Goal: Information Seeking & Learning: Learn about a topic

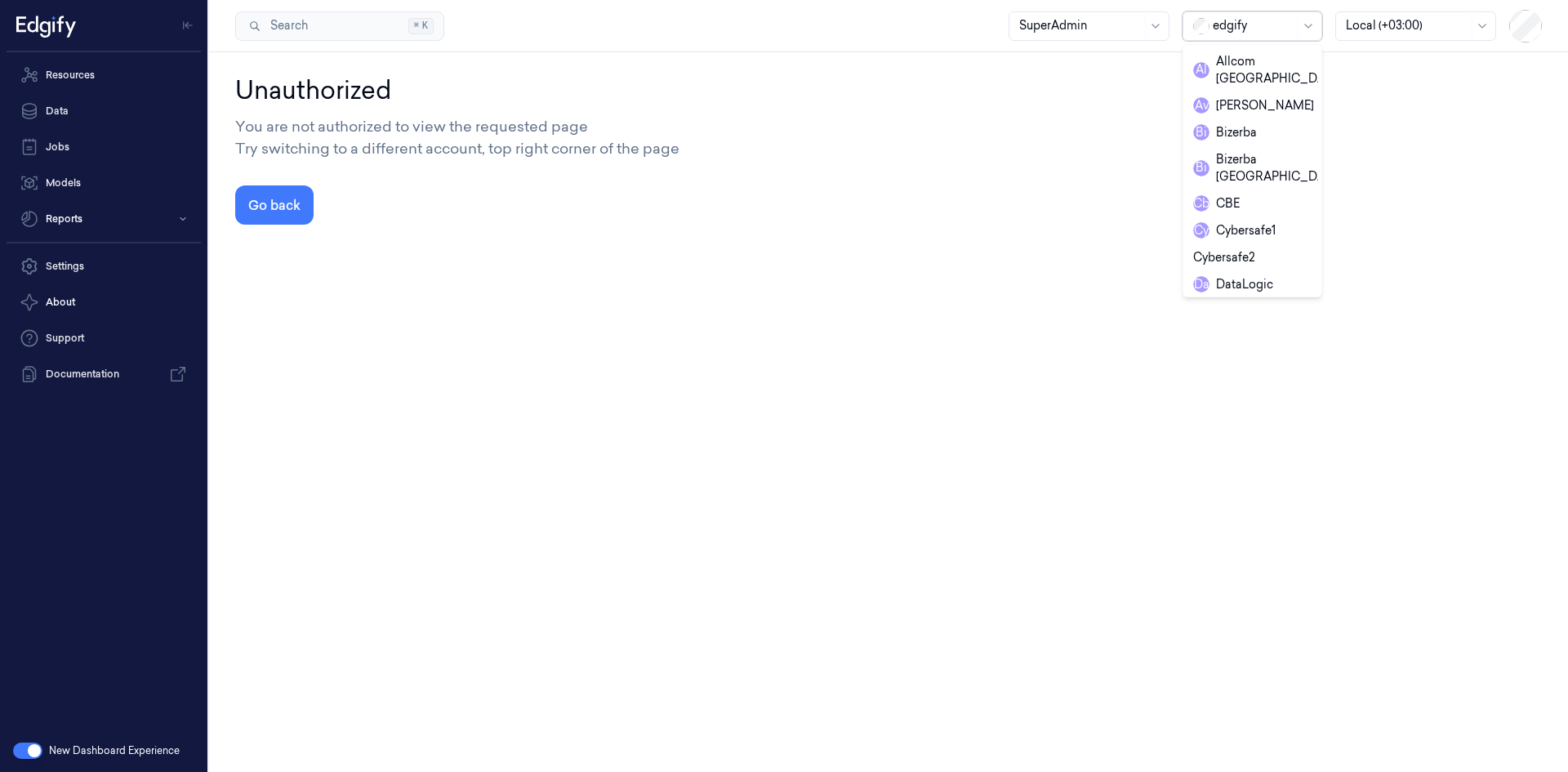
click at [1255, 20] on div at bounding box center [1254, 25] width 82 height 17
type input "ze"
click at [1247, 124] on div "Zebra" at bounding box center [1221, 132] width 55 height 17
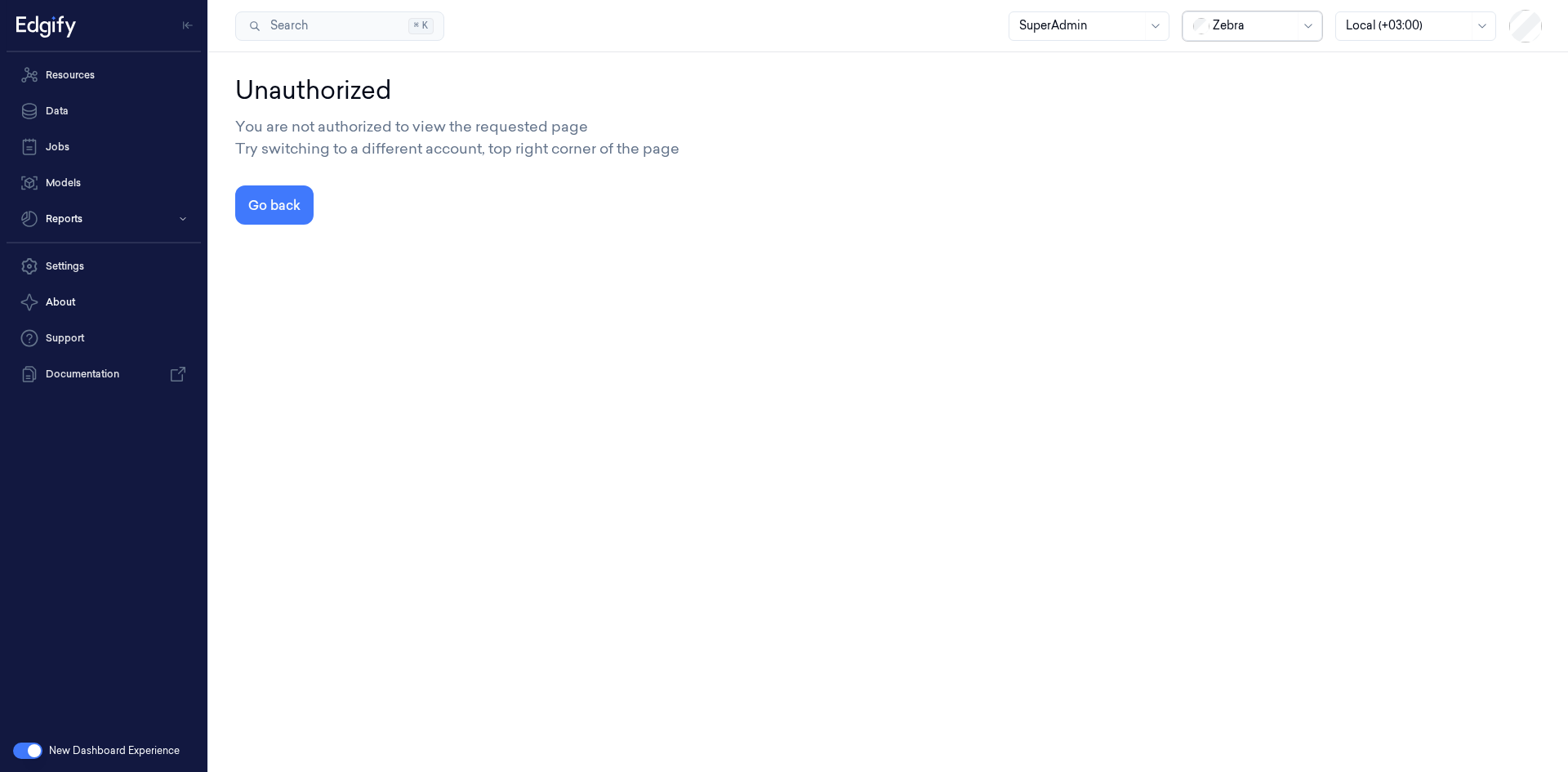
click at [1283, 33] on div at bounding box center [1254, 25] width 82 height 17
type input "sand"
click at [1247, 65] on div "sandbox" at bounding box center [1228, 61] width 70 height 17
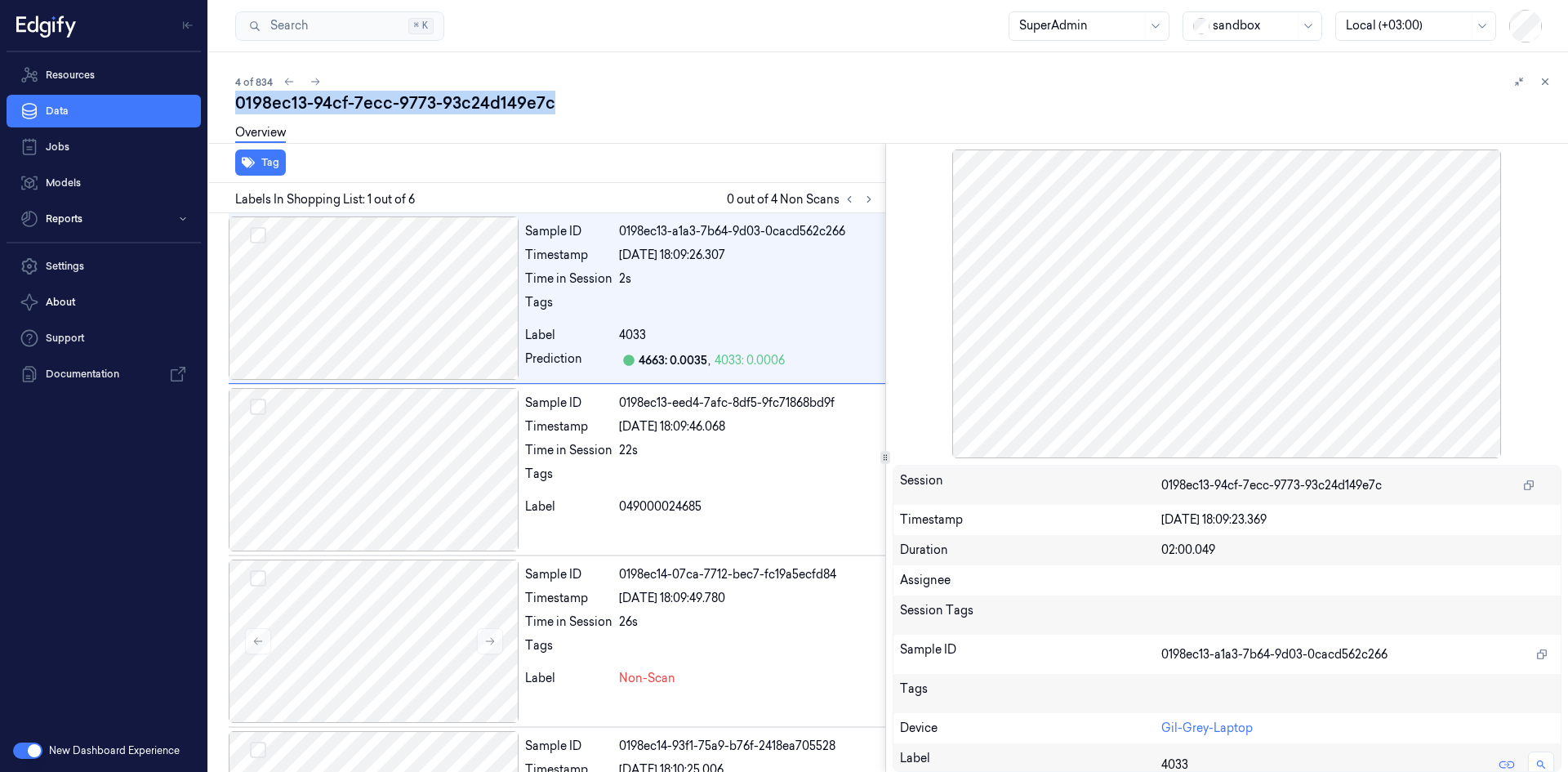
drag, startPoint x: 583, startPoint y: 103, endPoint x: 233, endPoint y: 110, distance: 350.1
click at [233, 110] on div "4 of 834 0198ec13-94cf-7ecc-9773-93c24d149e7c Overview Tag Labels In Shopping L…" at bounding box center [888, 412] width 1359 height 720
copy div "0198ec13-94cf-7ecc-9773-93c24d149e7c"
click at [92, 115] on link "Data" at bounding box center [103, 110] width 194 height 33
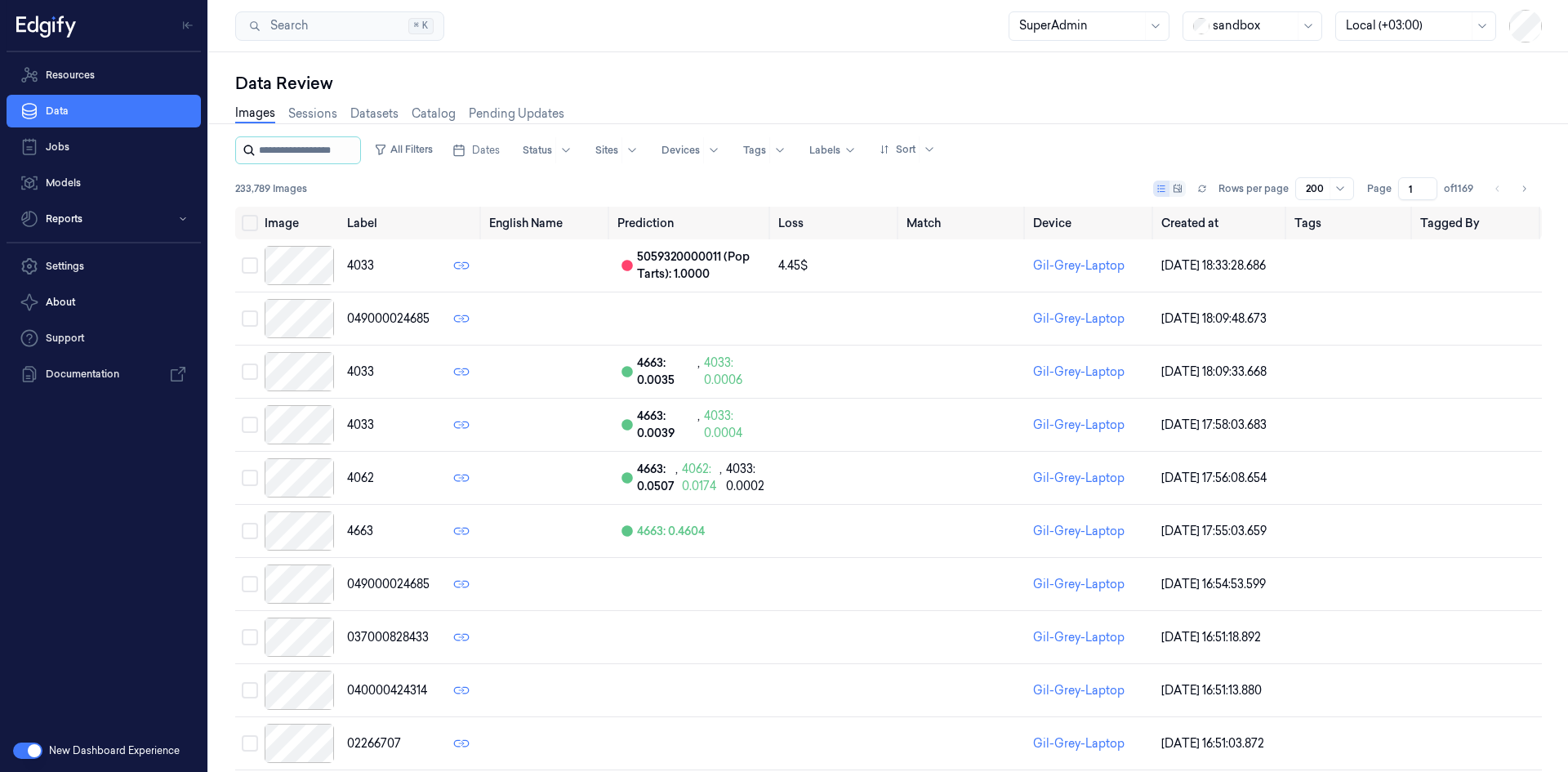
click at [313, 147] on input "string" at bounding box center [307, 150] width 98 height 27
type input "**********"
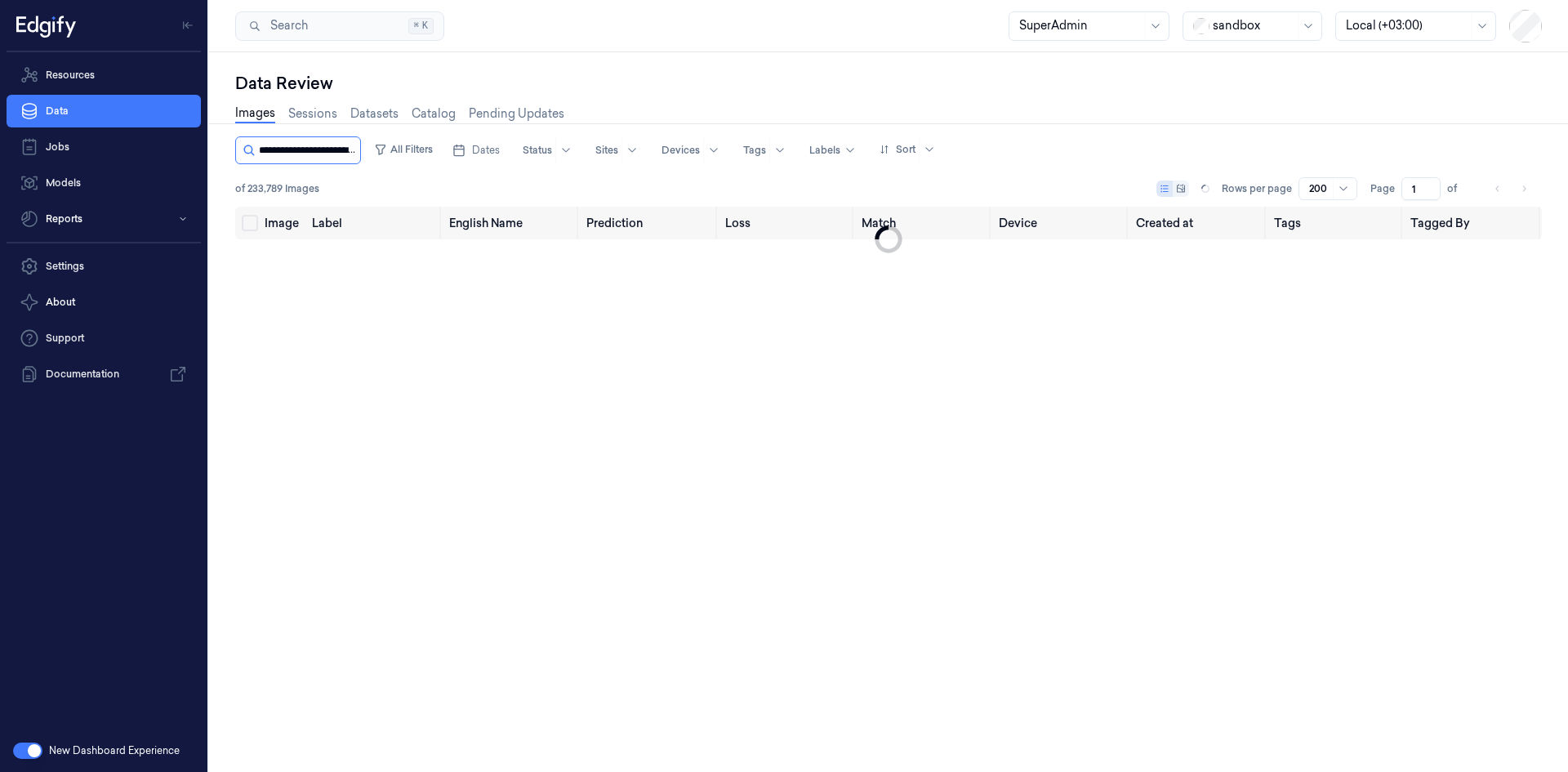
scroll to position [0, 74]
click at [312, 114] on link "Sessions" at bounding box center [313, 113] width 49 height 19
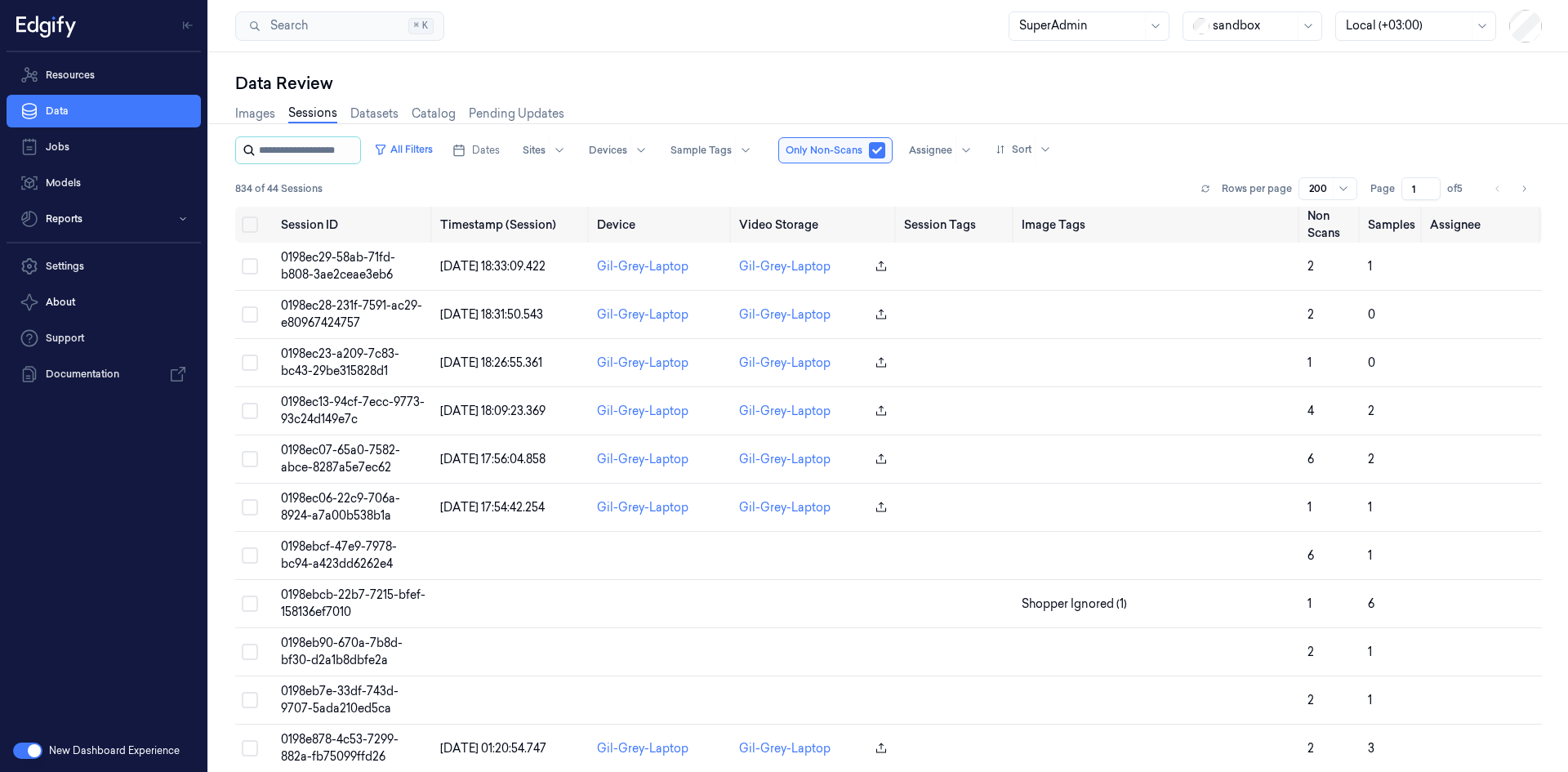
click at [319, 156] on input "string" at bounding box center [307, 150] width 98 height 27
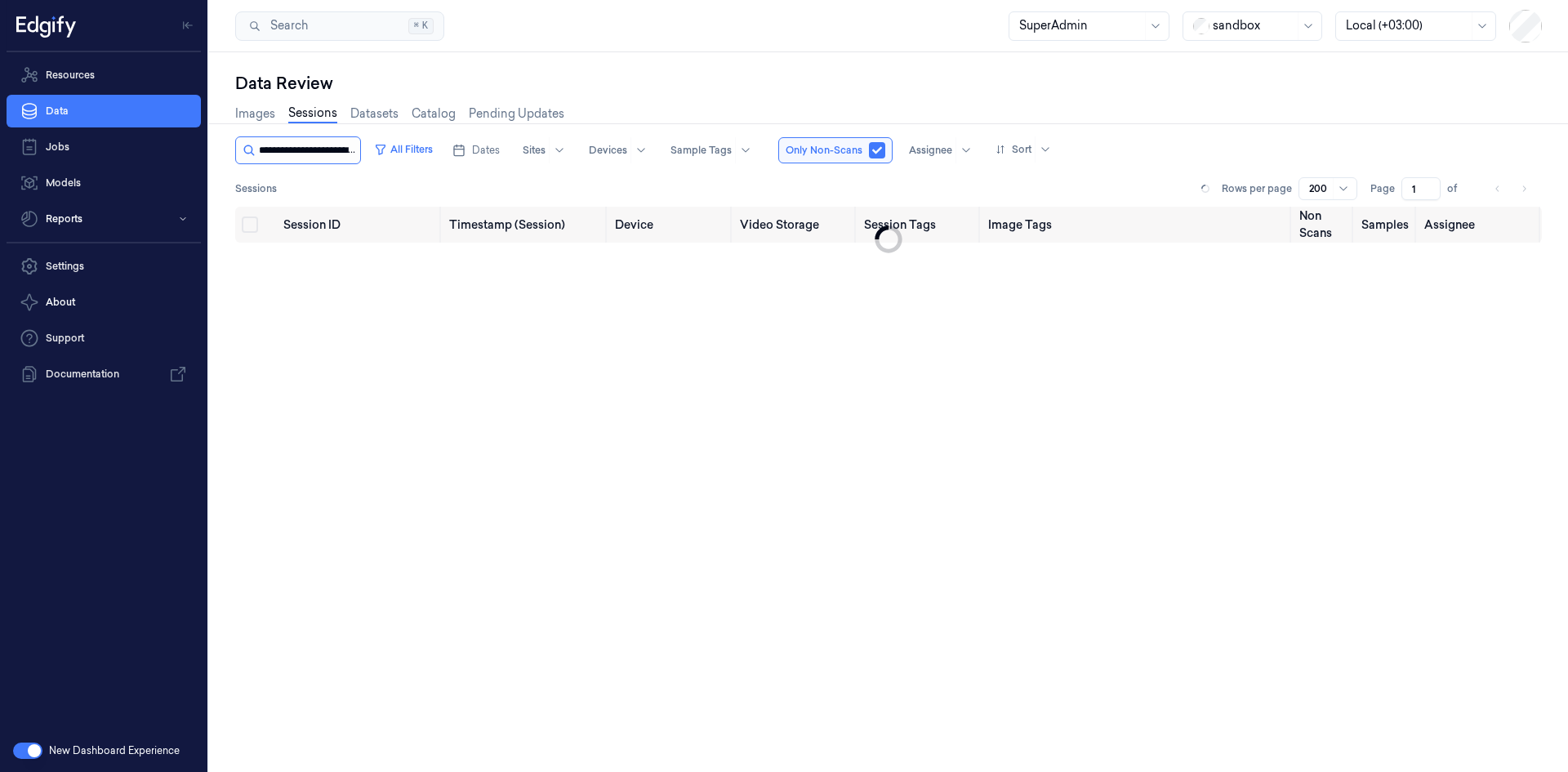
scroll to position [0, 74]
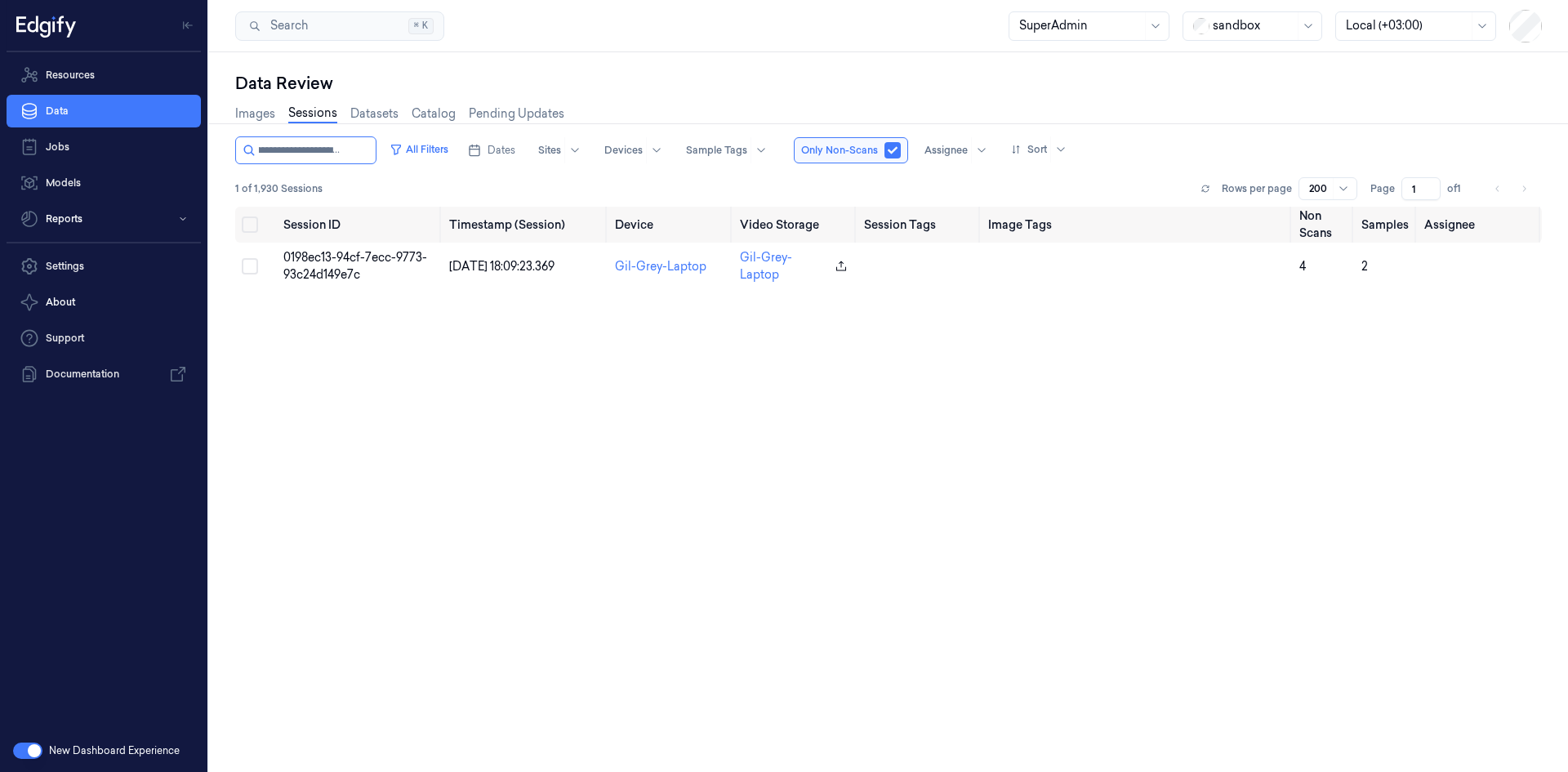
type input "**********"
click at [1318, 506] on div "Session ID Timestamp (Session) Device Video Storage Session Tags Image Tags Non…" at bounding box center [889, 483] width 1307 height 552
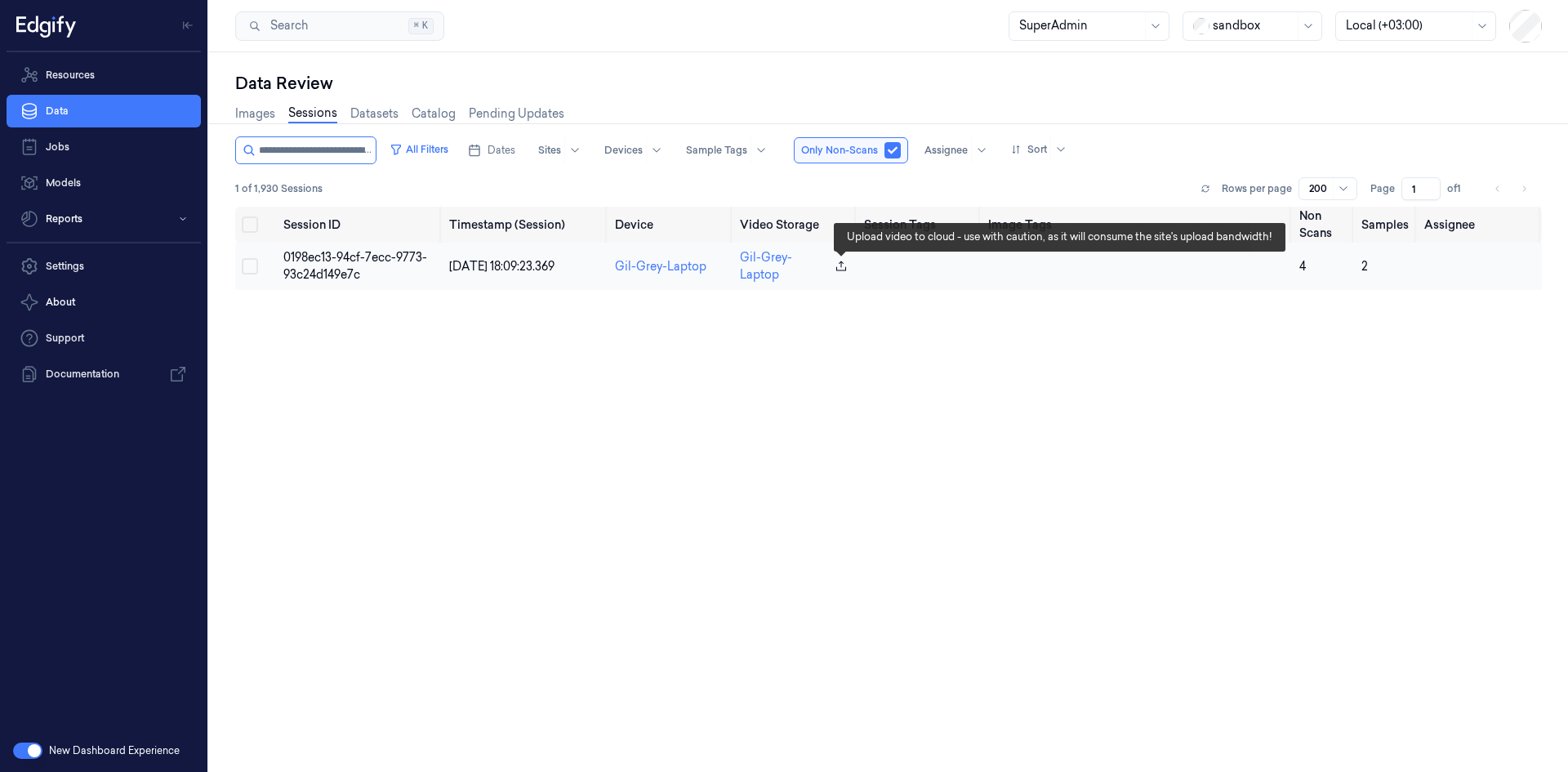
click at [841, 265] on icon "button" at bounding box center [841, 266] width 13 height 13
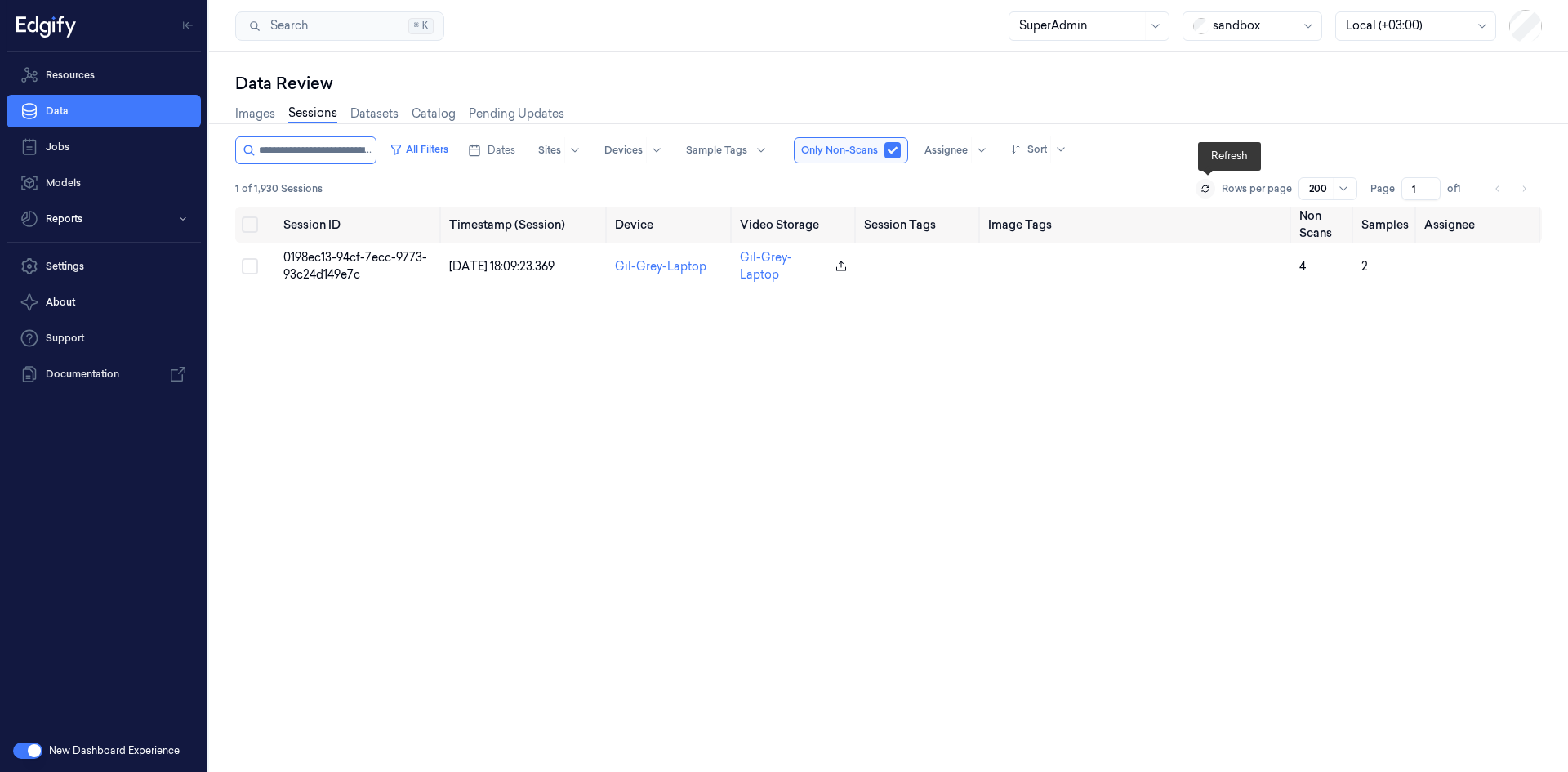
click at [1210, 188] on icon at bounding box center [1205, 188] width 10 height 10
click at [1209, 193] on button at bounding box center [1205, 189] width 20 height 20
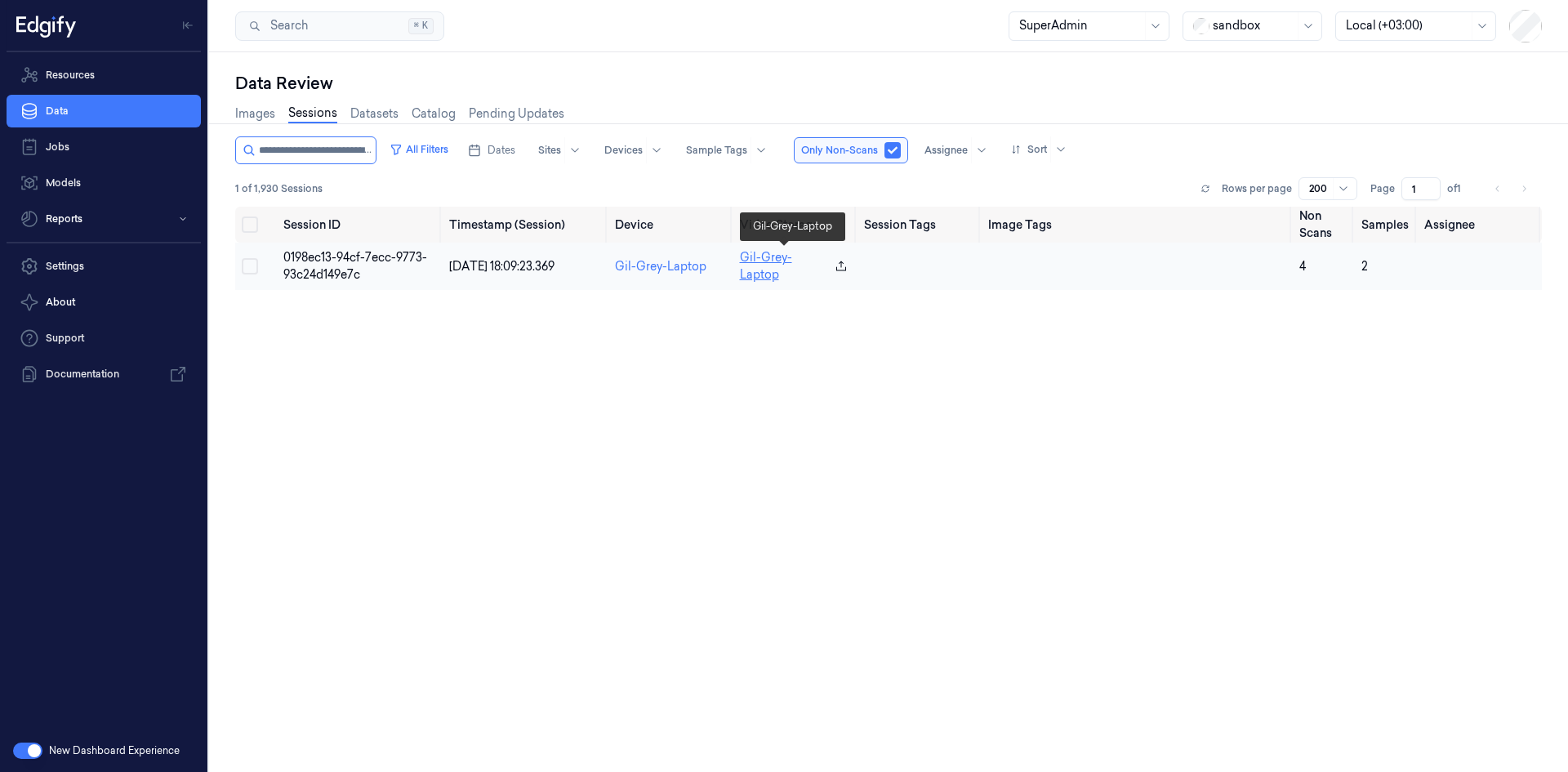
click at [767, 256] on link "Gil-Grey-Laptop" at bounding box center [784, 266] width 89 height 35
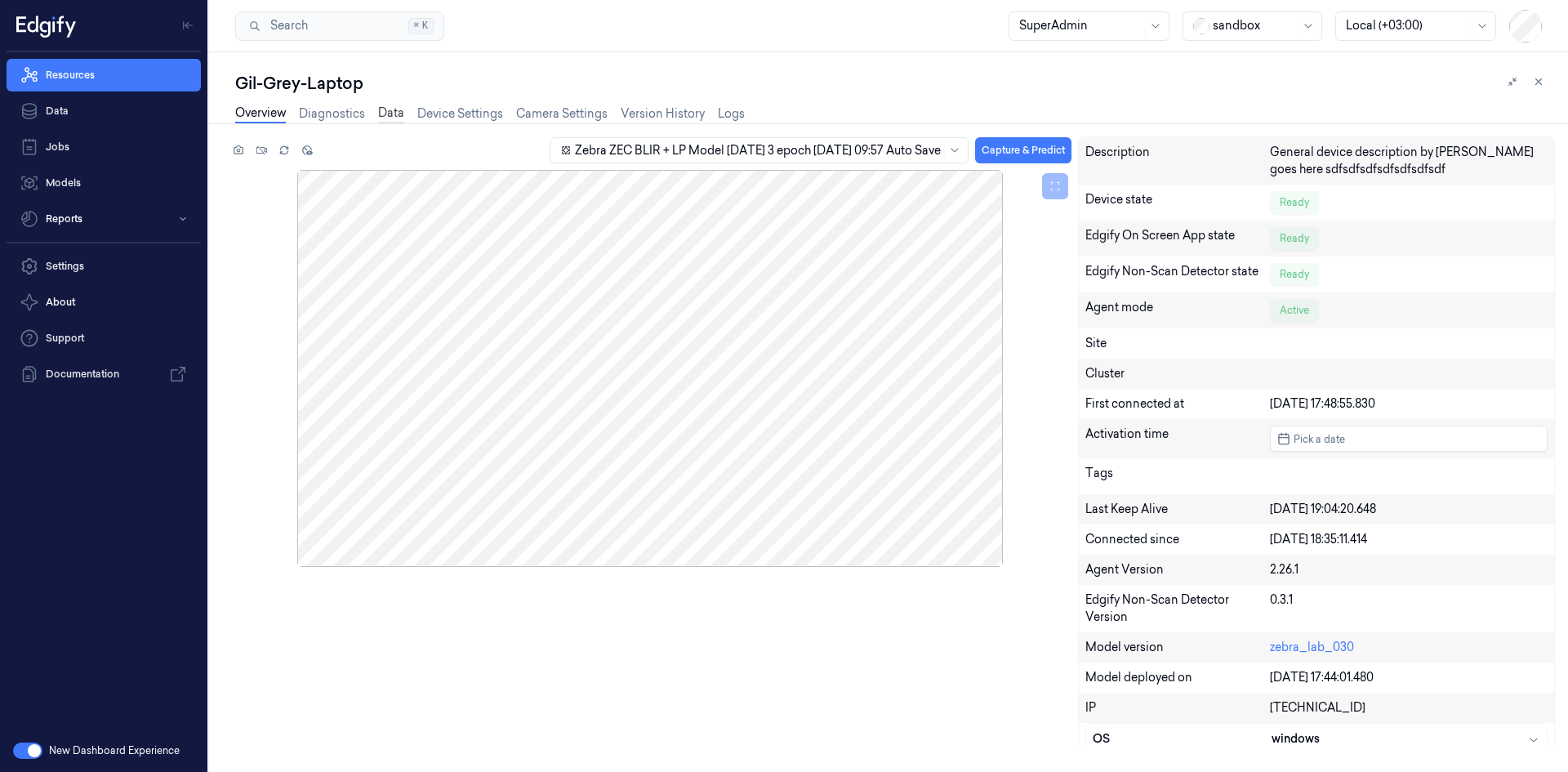
click at [380, 112] on link "Data" at bounding box center [391, 113] width 27 height 19
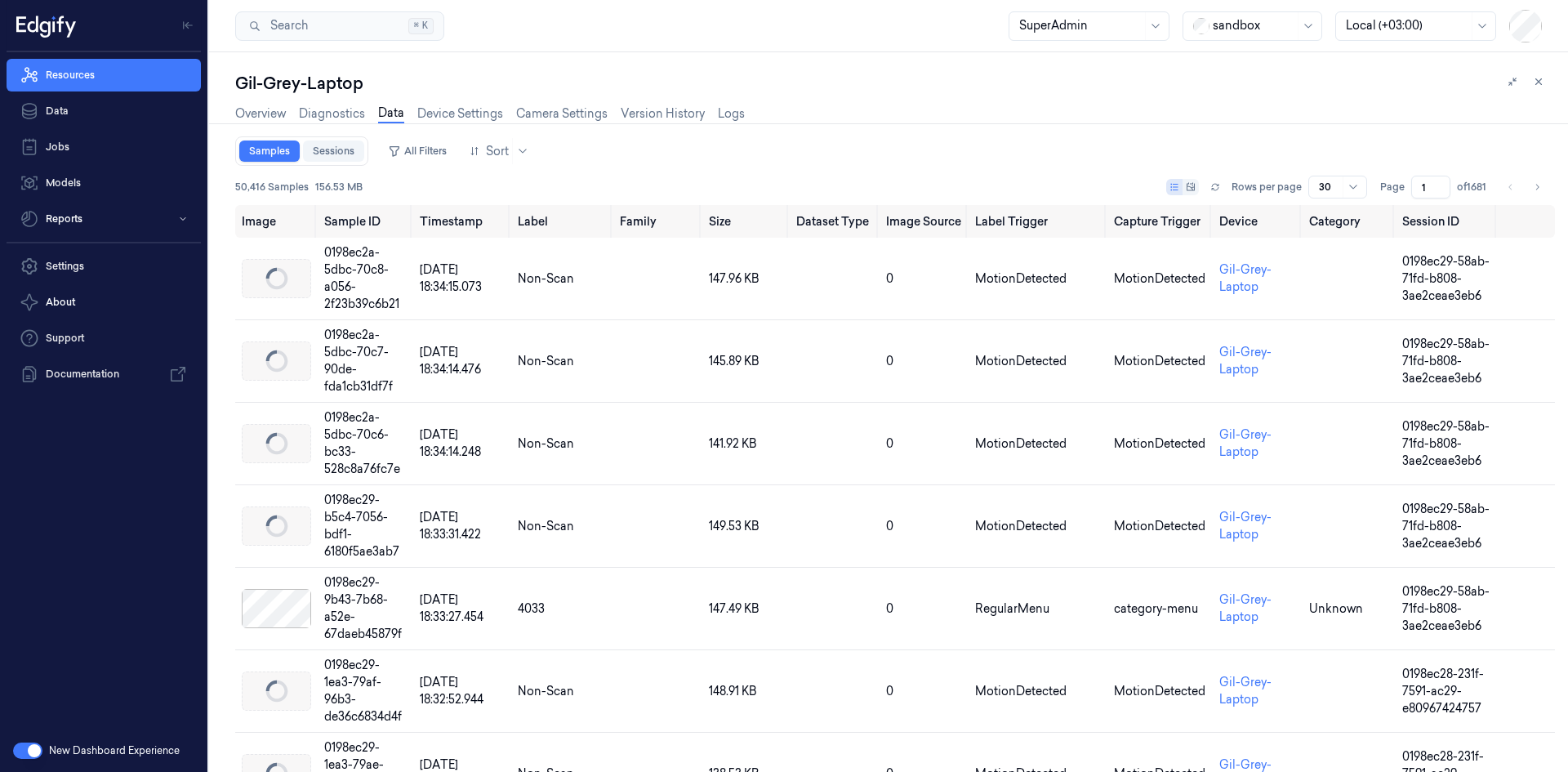
click at [331, 155] on link "Sessions" at bounding box center [333, 152] width 61 height 22
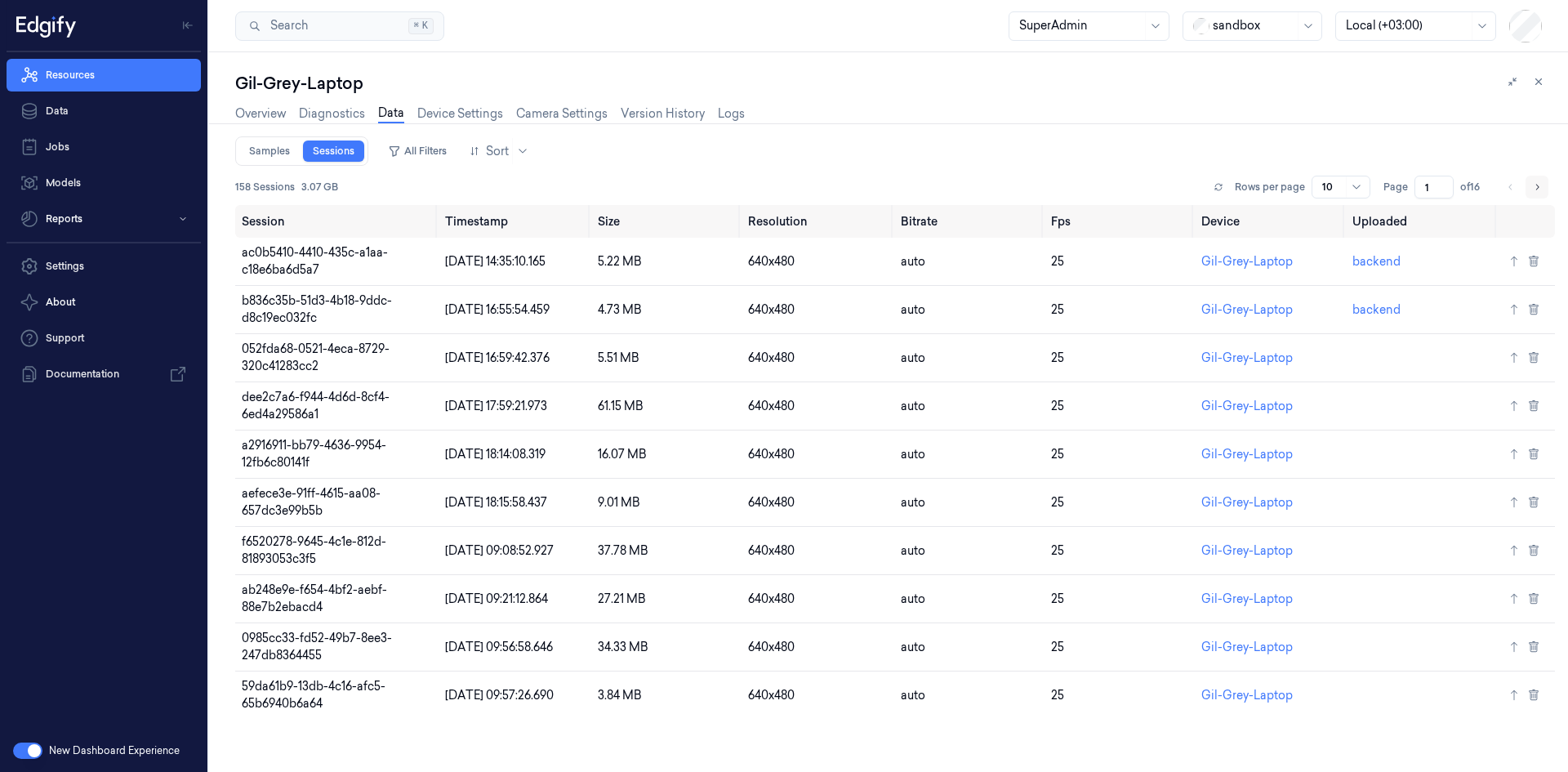
click at [1533, 186] on icon "Go to next page" at bounding box center [1537, 186] width 10 height 13
click at [419, 160] on button "All Filters" at bounding box center [417, 151] width 72 height 27
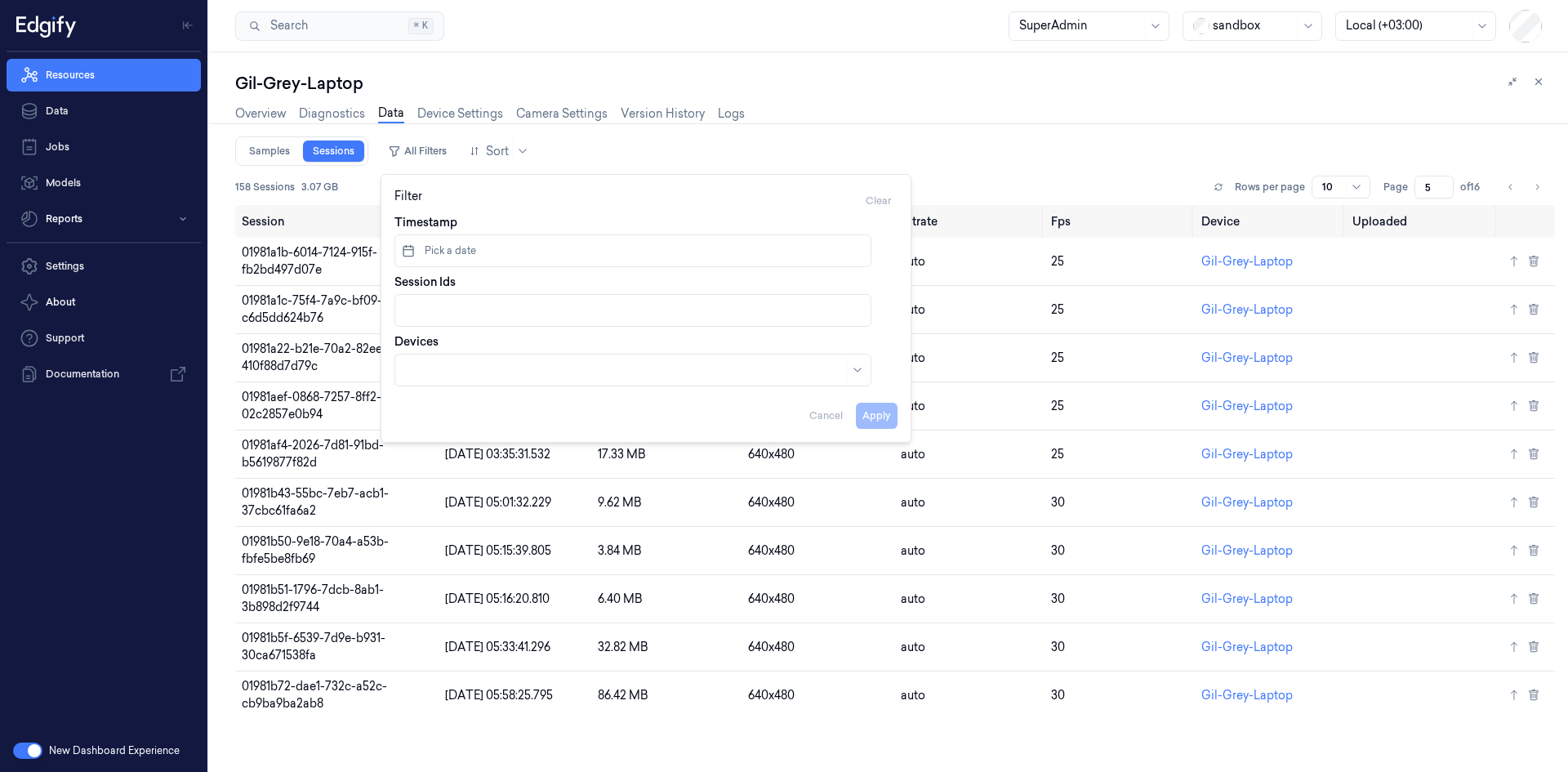
click at [455, 313] on div at bounding box center [635, 311] width 459 height 17
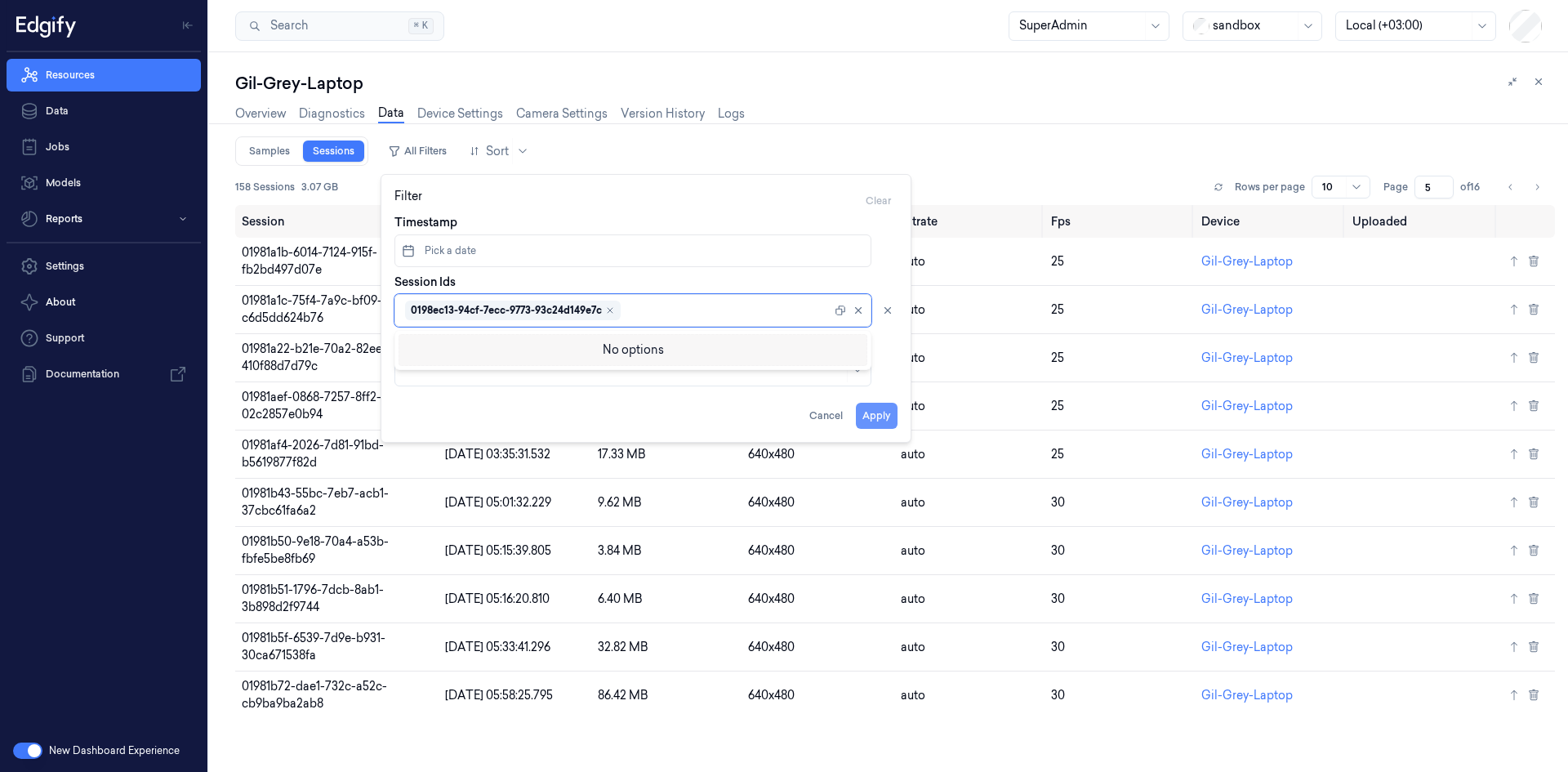
click at [867, 417] on button "Apply" at bounding box center [877, 416] width 41 height 27
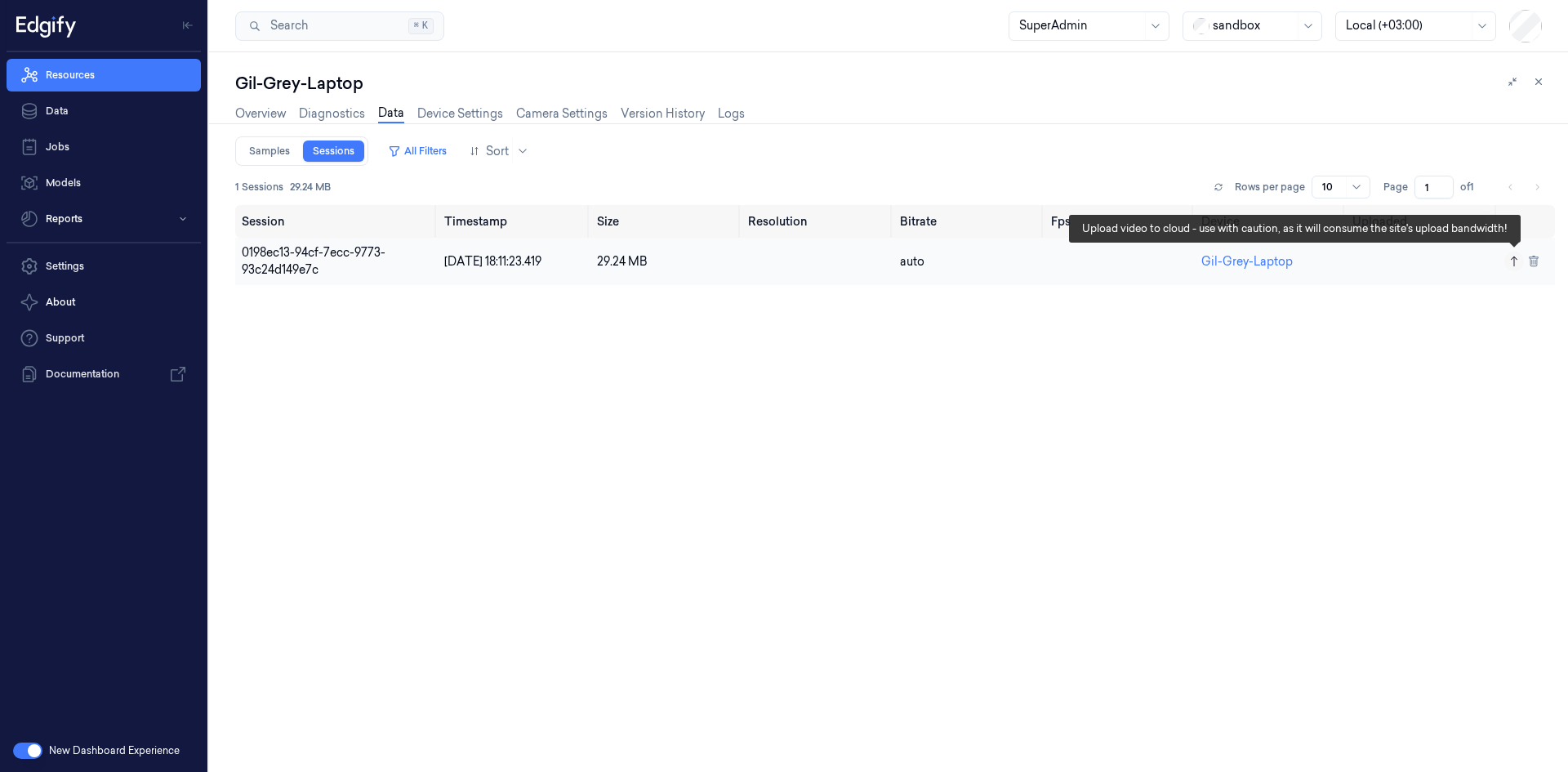
click at [1510, 264] on icon at bounding box center [1515, 261] width 12 height 12
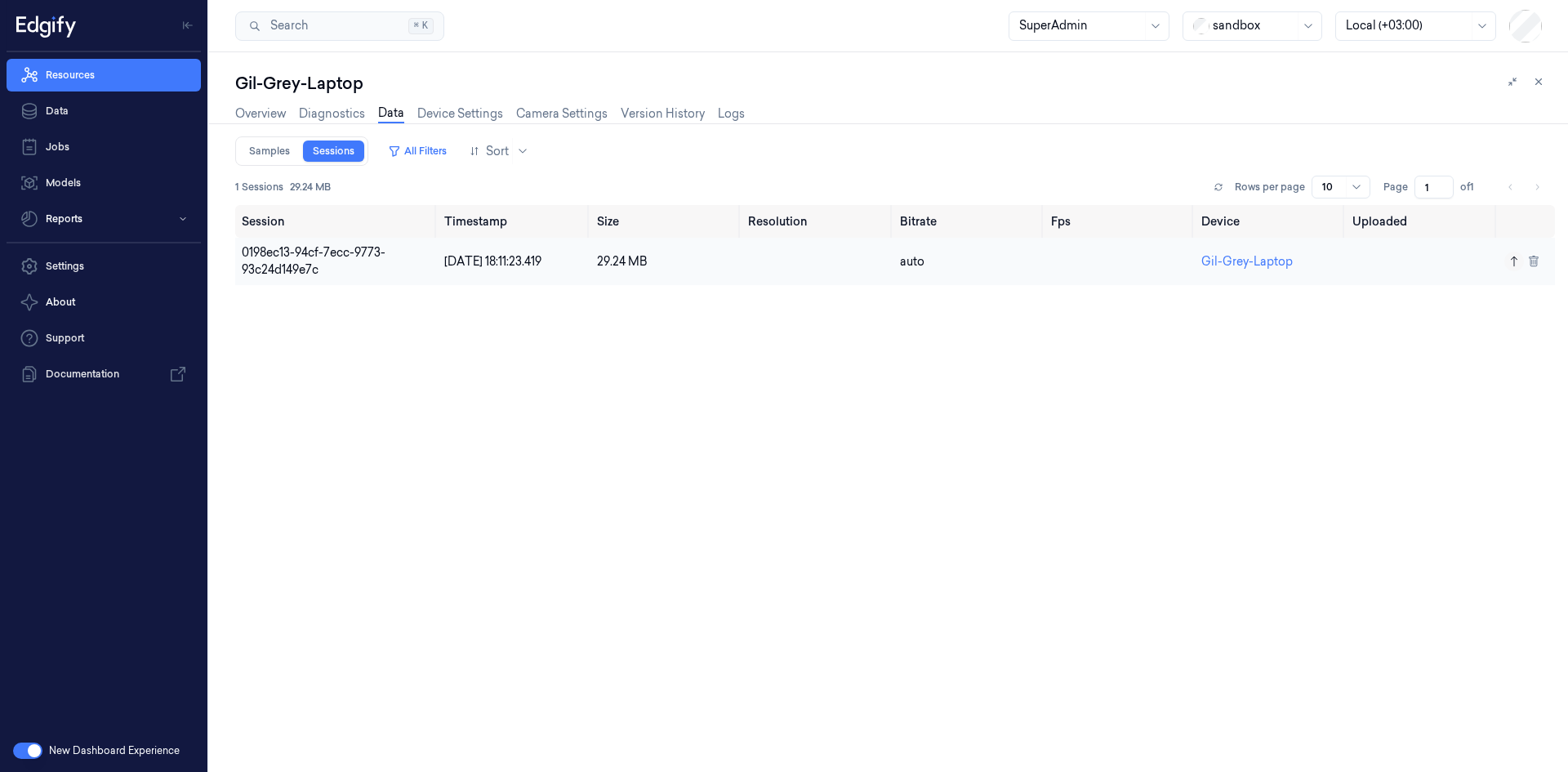
click at [24, 757] on button "button" at bounding box center [28, 750] width 30 height 17
type input "5"
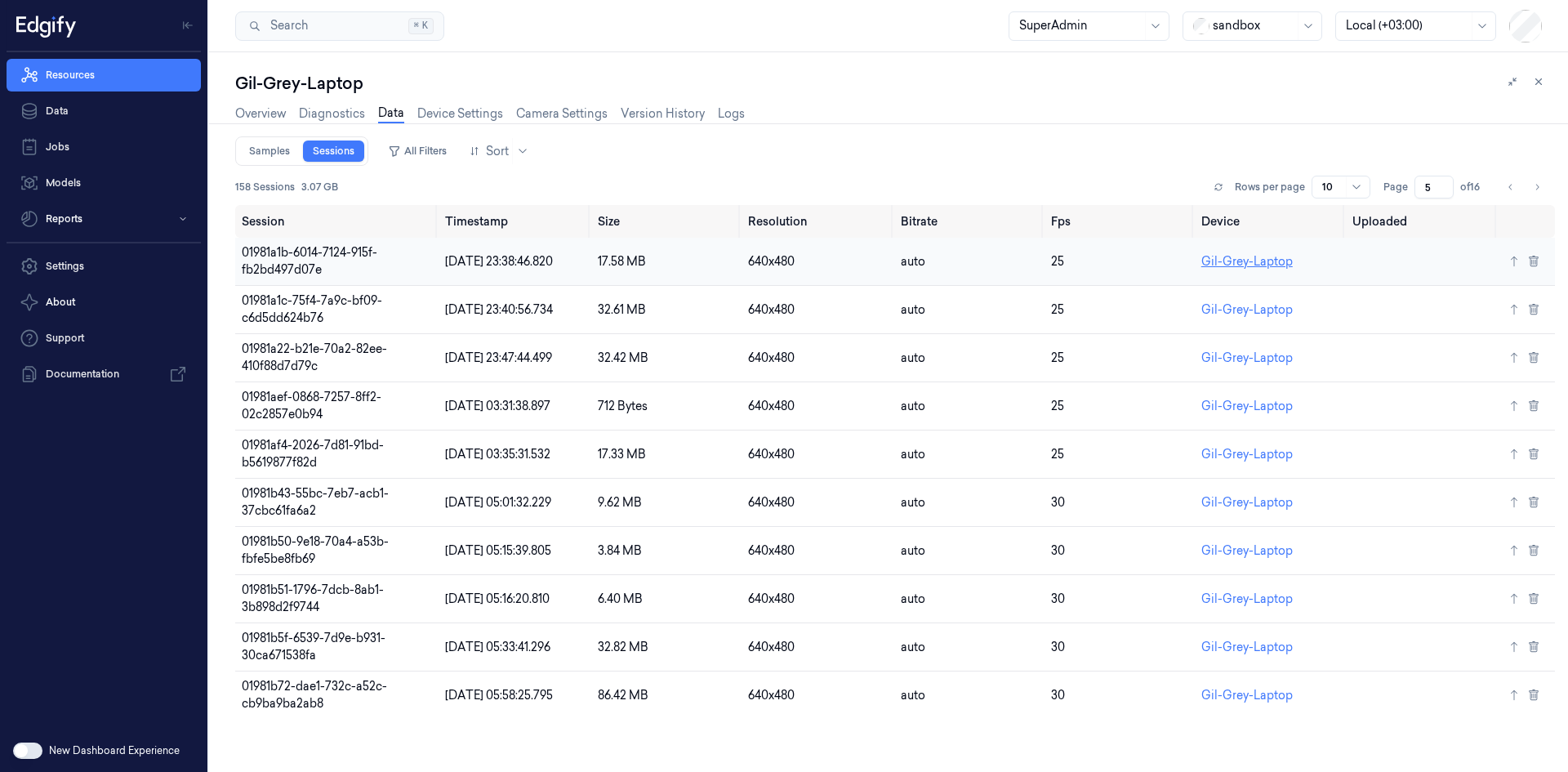
click at [1231, 268] on link "Gil-Grey-Laptop" at bounding box center [1247, 261] width 92 height 15
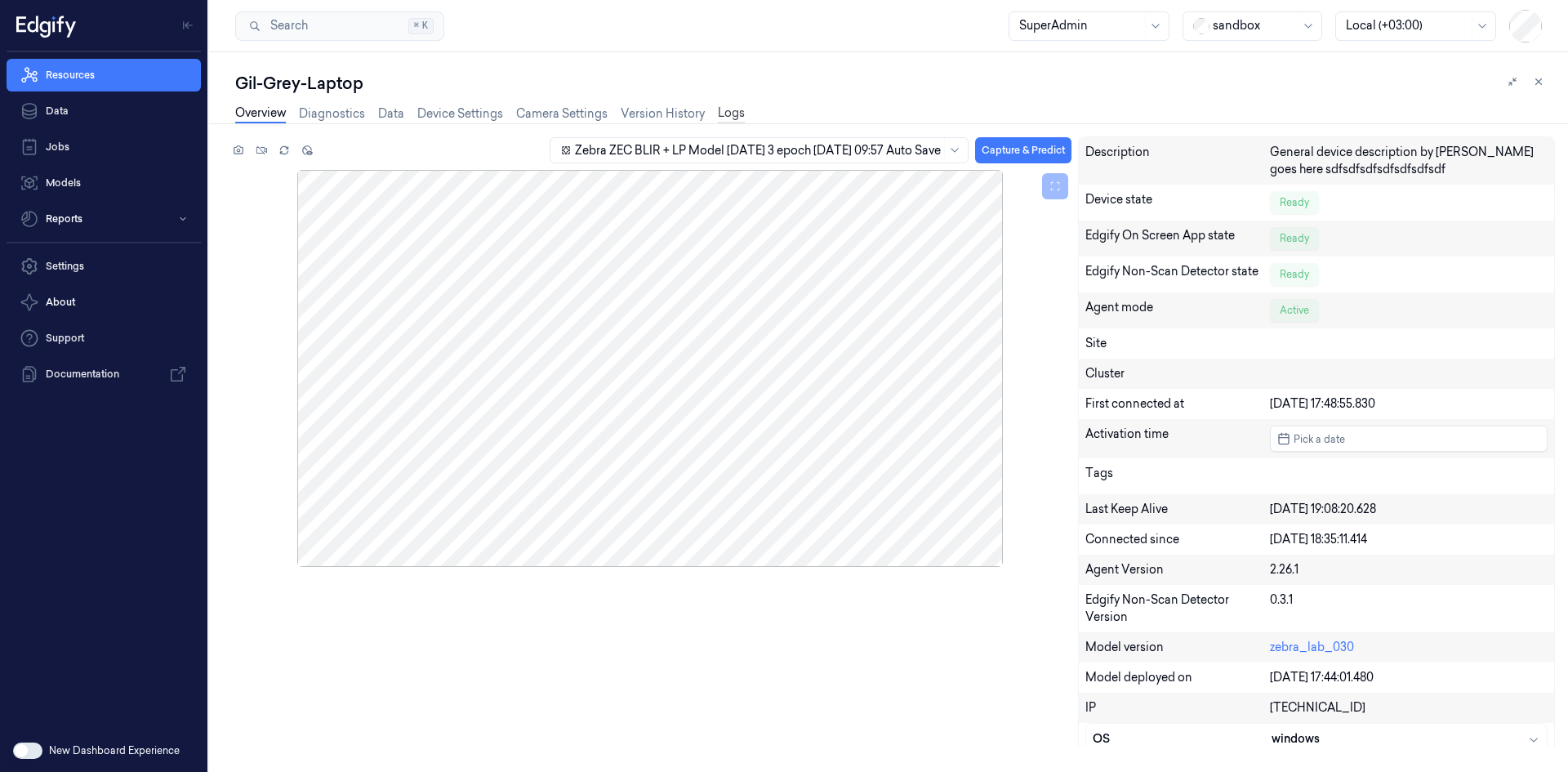
click at [725, 112] on link "Logs" at bounding box center [731, 113] width 27 height 19
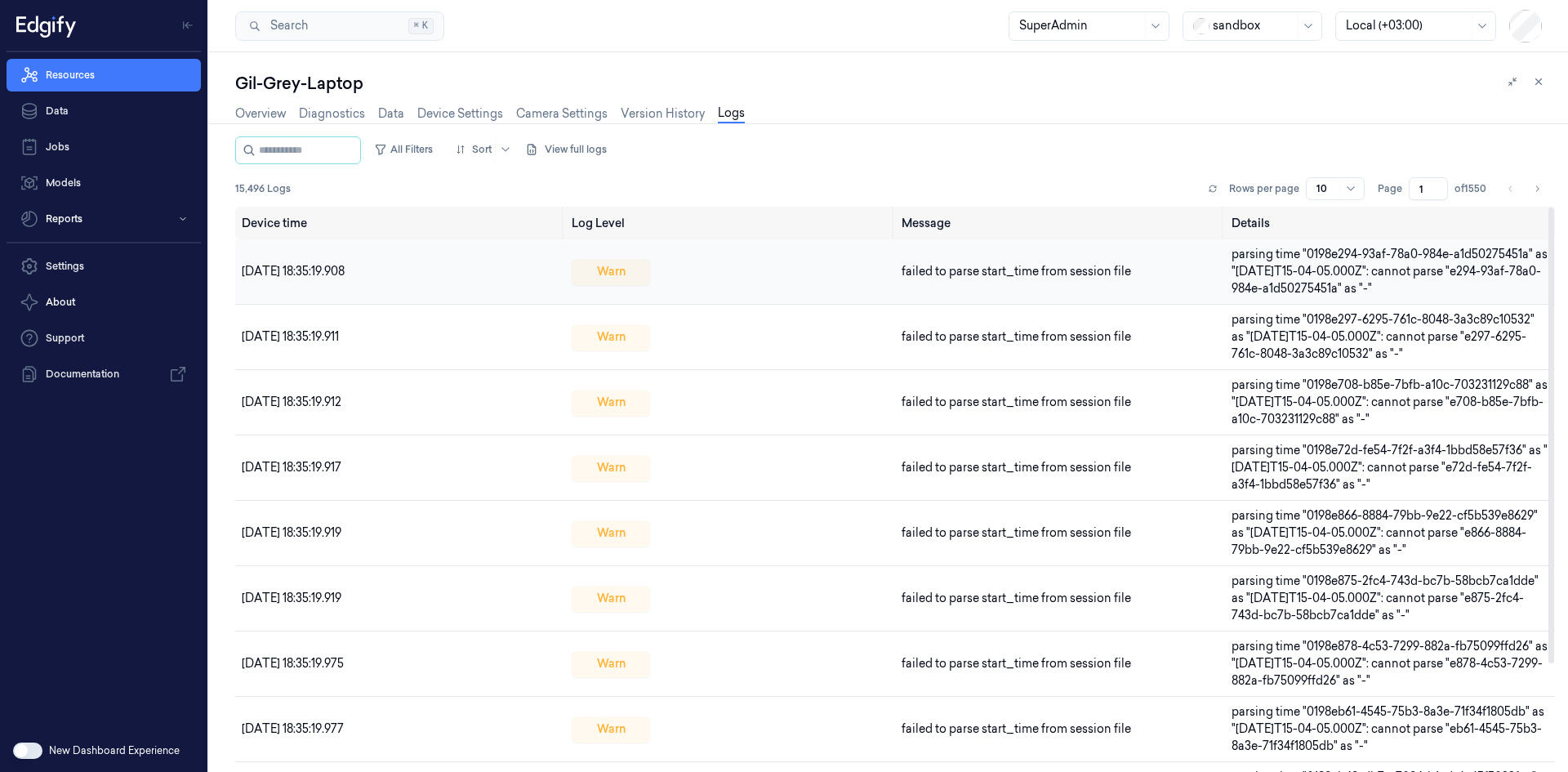
click at [297, 277] on span "27/08/2025 18:35:19.908" at bounding box center [293, 271] width 102 height 15
click at [597, 141] on button "View full logs" at bounding box center [570, 149] width 89 height 27
click at [641, 196] on button "Save agent logs" at bounding box center [610, 199] width 108 height 27
click at [1027, 66] on div "Gil-Grey-Laptop Overview Diagnostics Data Device Settings Camera Settings Versi…" at bounding box center [888, 412] width 1359 height 720
click at [388, 108] on link "Data" at bounding box center [391, 113] width 27 height 19
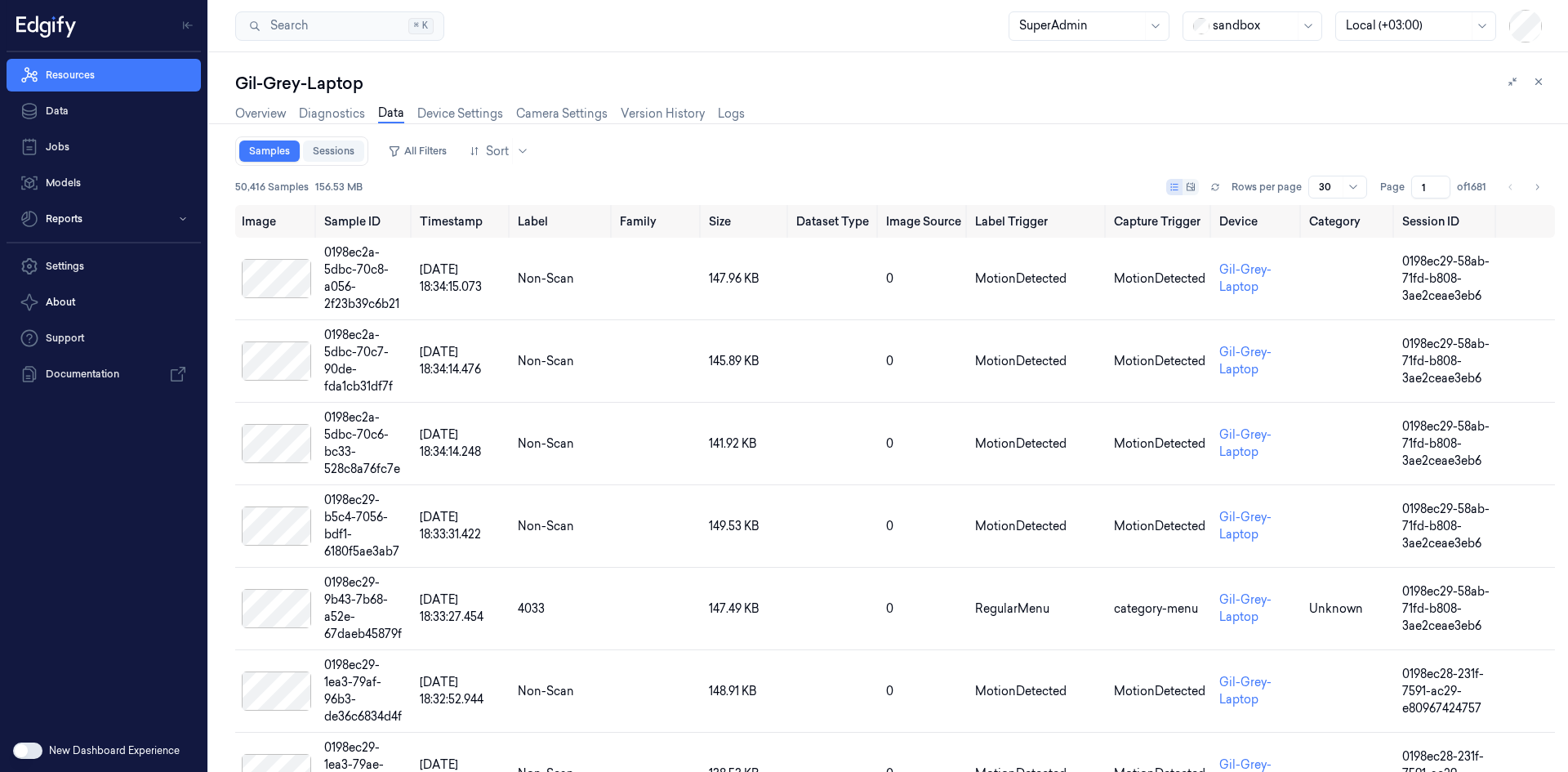
click at [342, 152] on link "Sessions" at bounding box center [333, 152] width 61 height 22
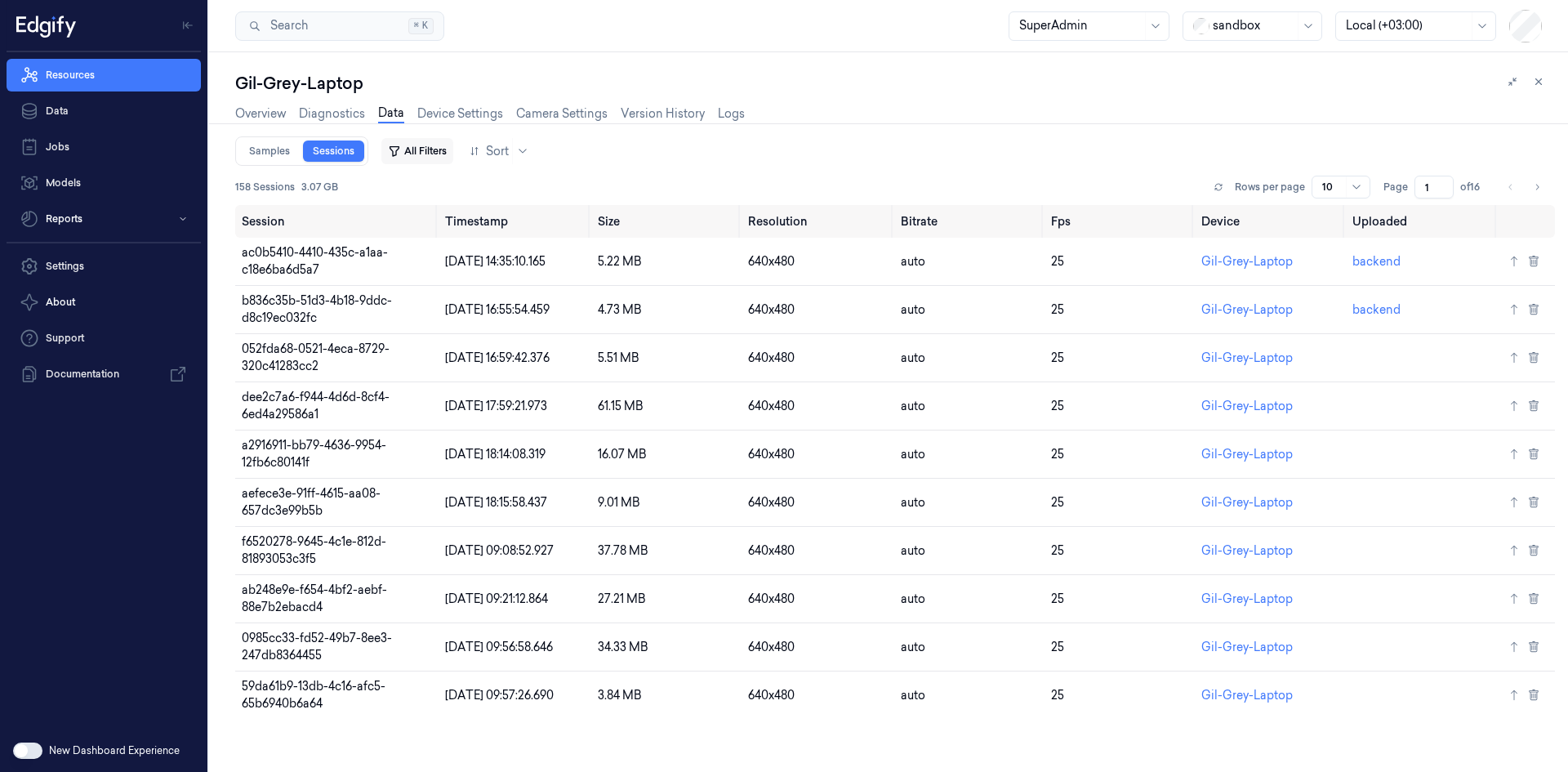
click at [418, 159] on button "All Filters" at bounding box center [417, 151] width 72 height 27
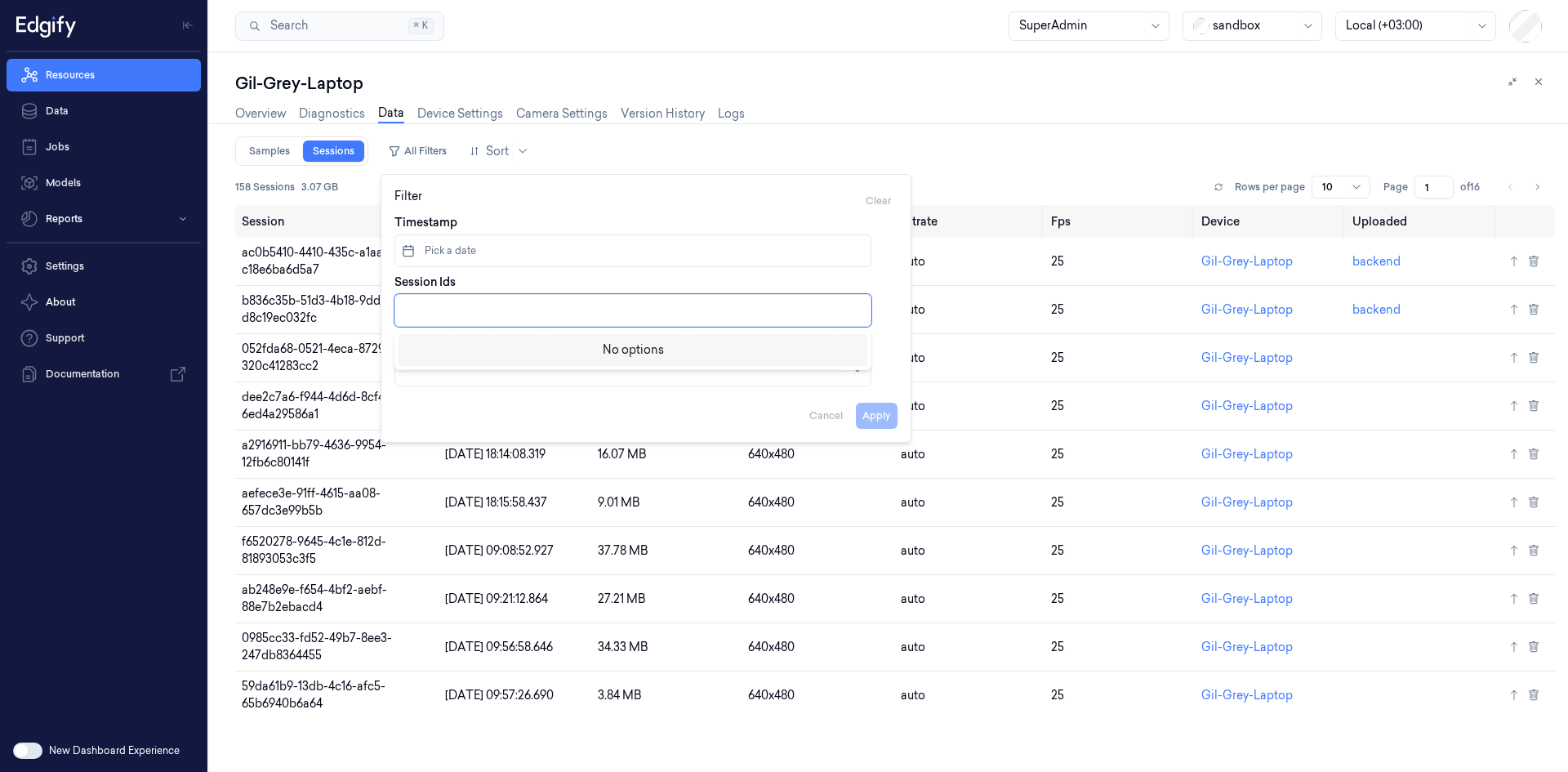
click at [452, 313] on div at bounding box center [635, 311] width 459 height 17
click at [882, 415] on button "Apply" at bounding box center [877, 416] width 41 height 27
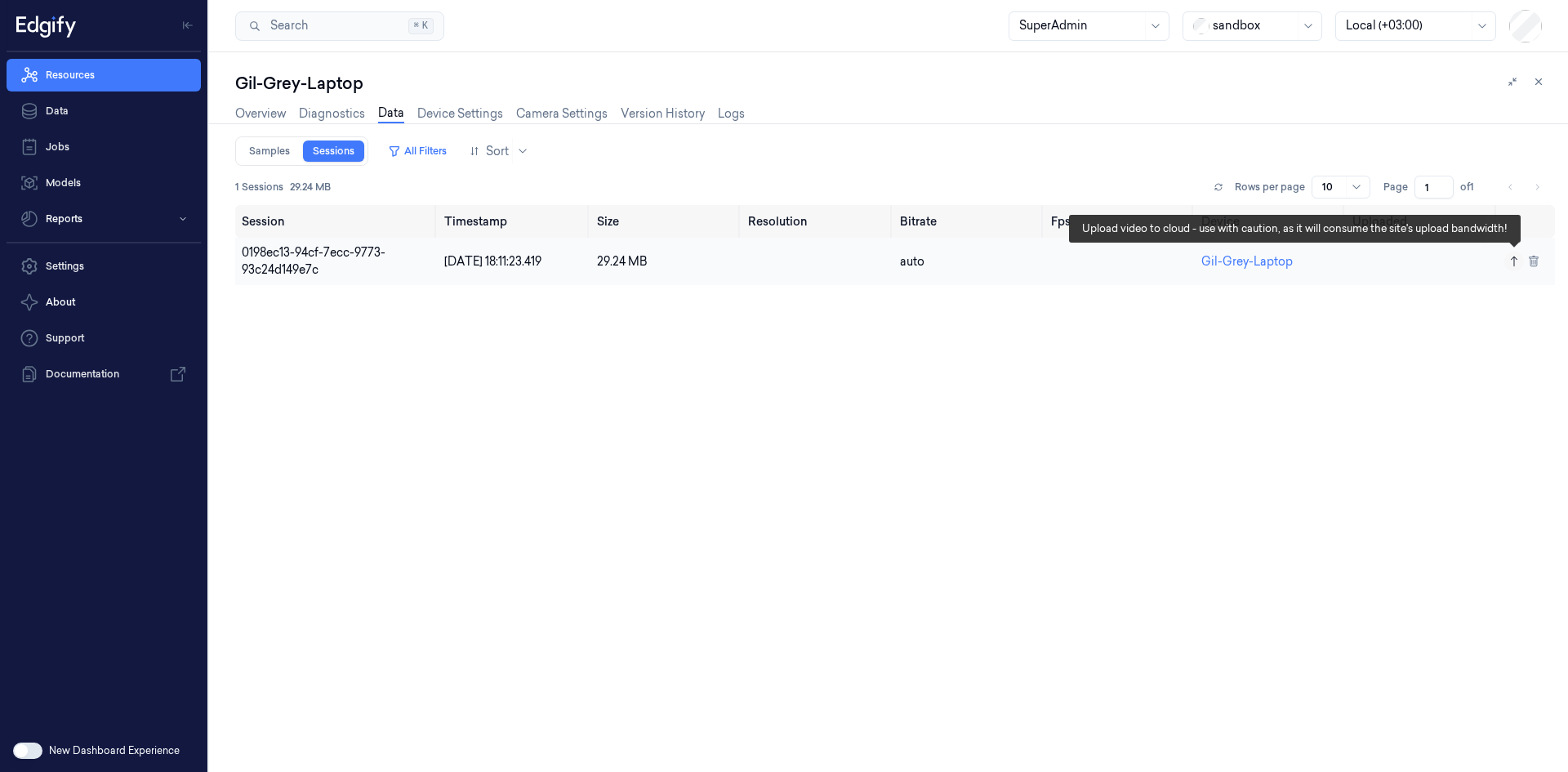
click at [1515, 255] on icon at bounding box center [1515, 261] width 12 height 12
click at [1510, 262] on icon at bounding box center [1515, 261] width 12 height 12
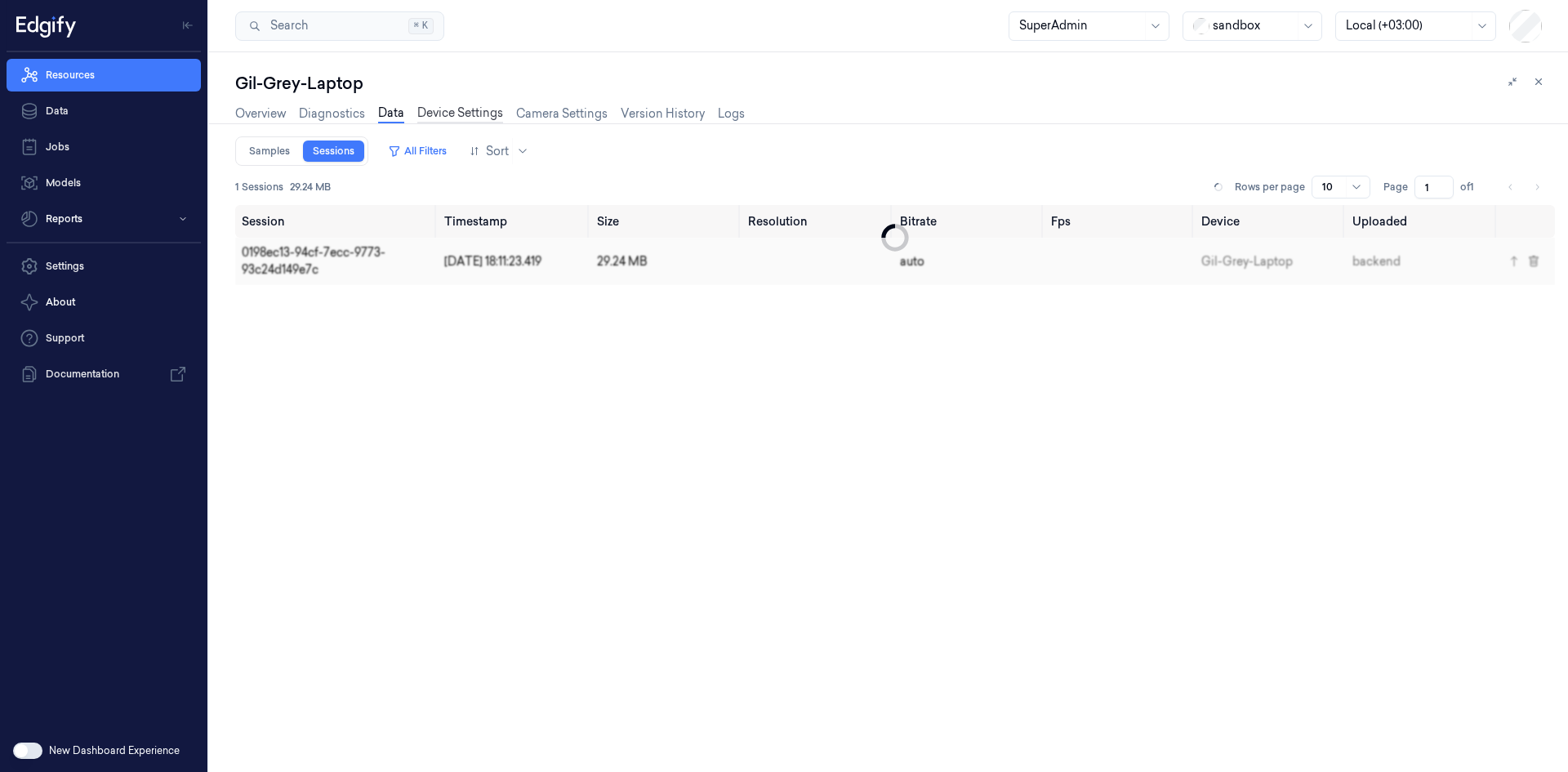
click at [451, 117] on link "Device Settings" at bounding box center [460, 113] width 86 height 19
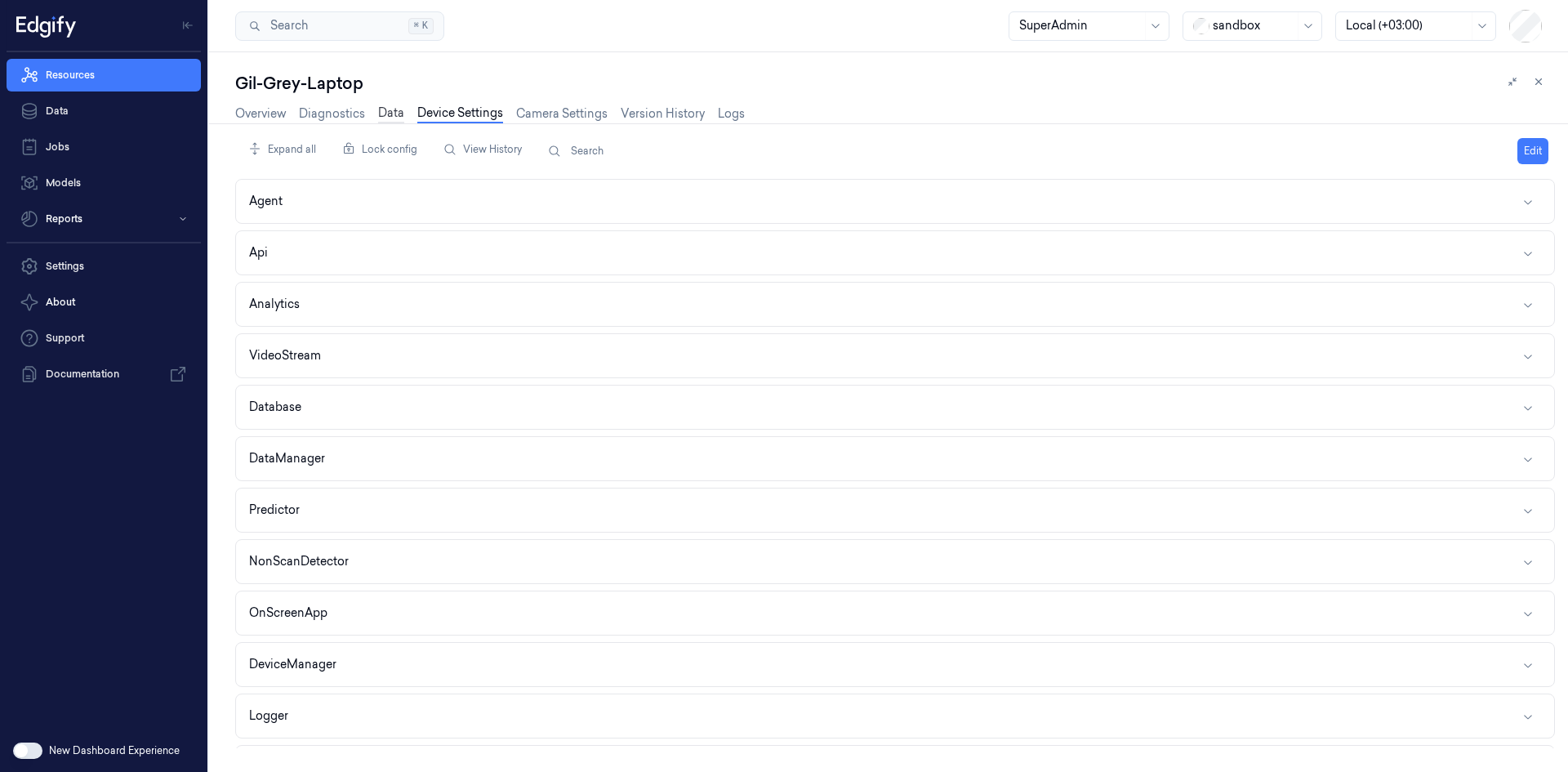
click at [378, 120] on link "Data" at bounding box center [391, 113] width 27 height 19
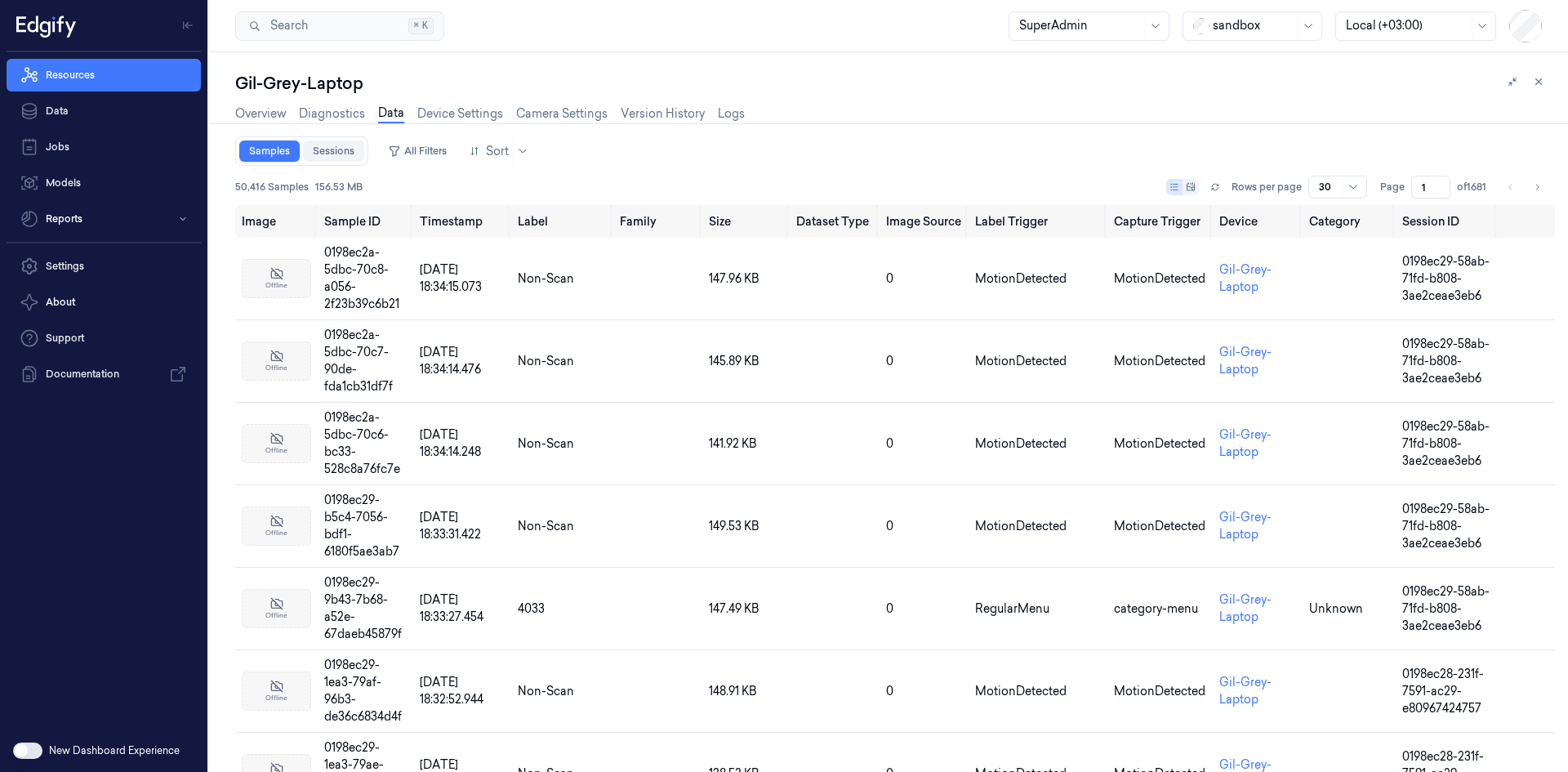
click at [341, 148] on link "Sessions" at bounding box center [333, 152] width 61 height 22
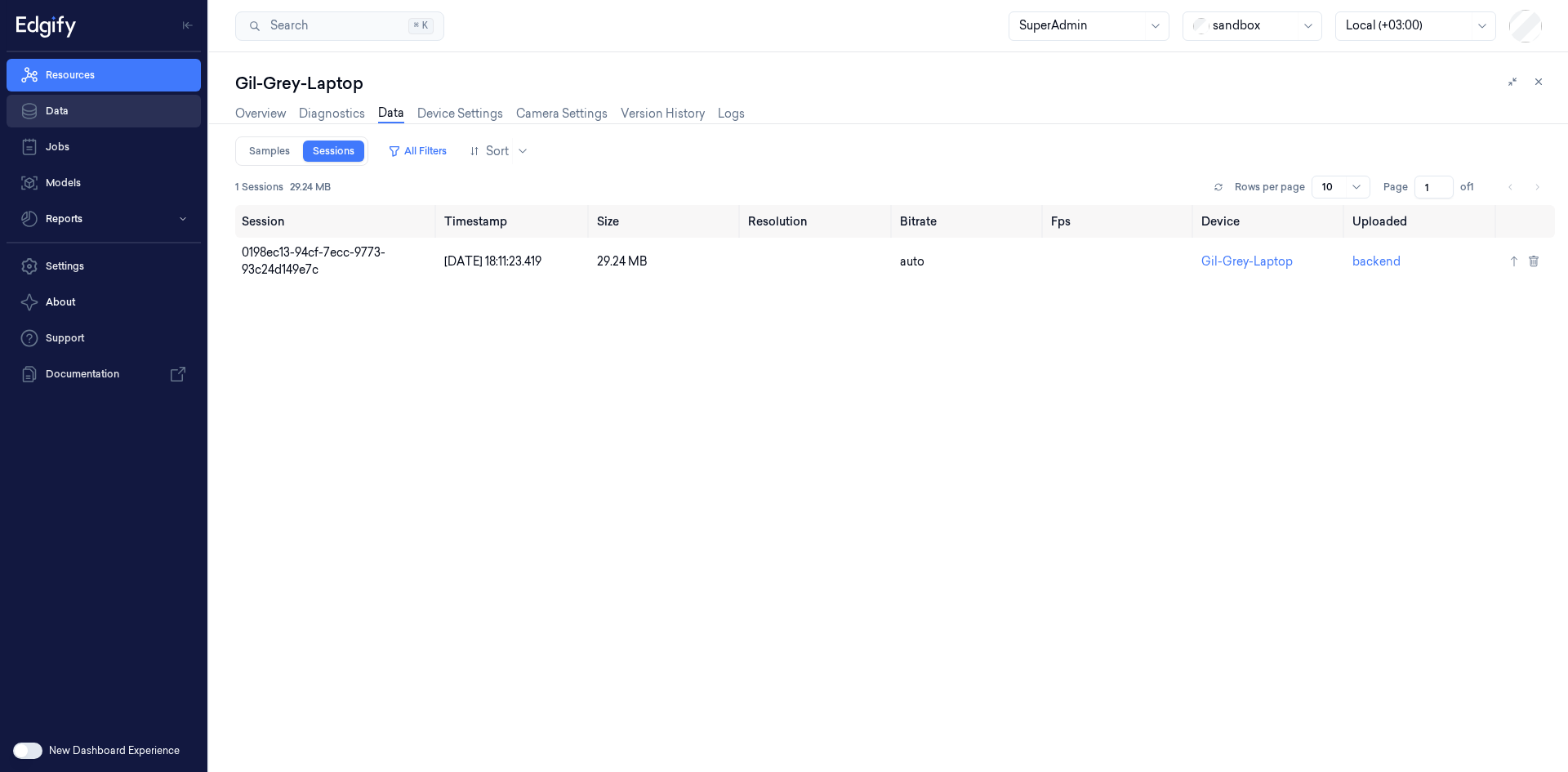
click at [105, 117] on link "Data" at bounding box center [103, 110] width 194 height 33
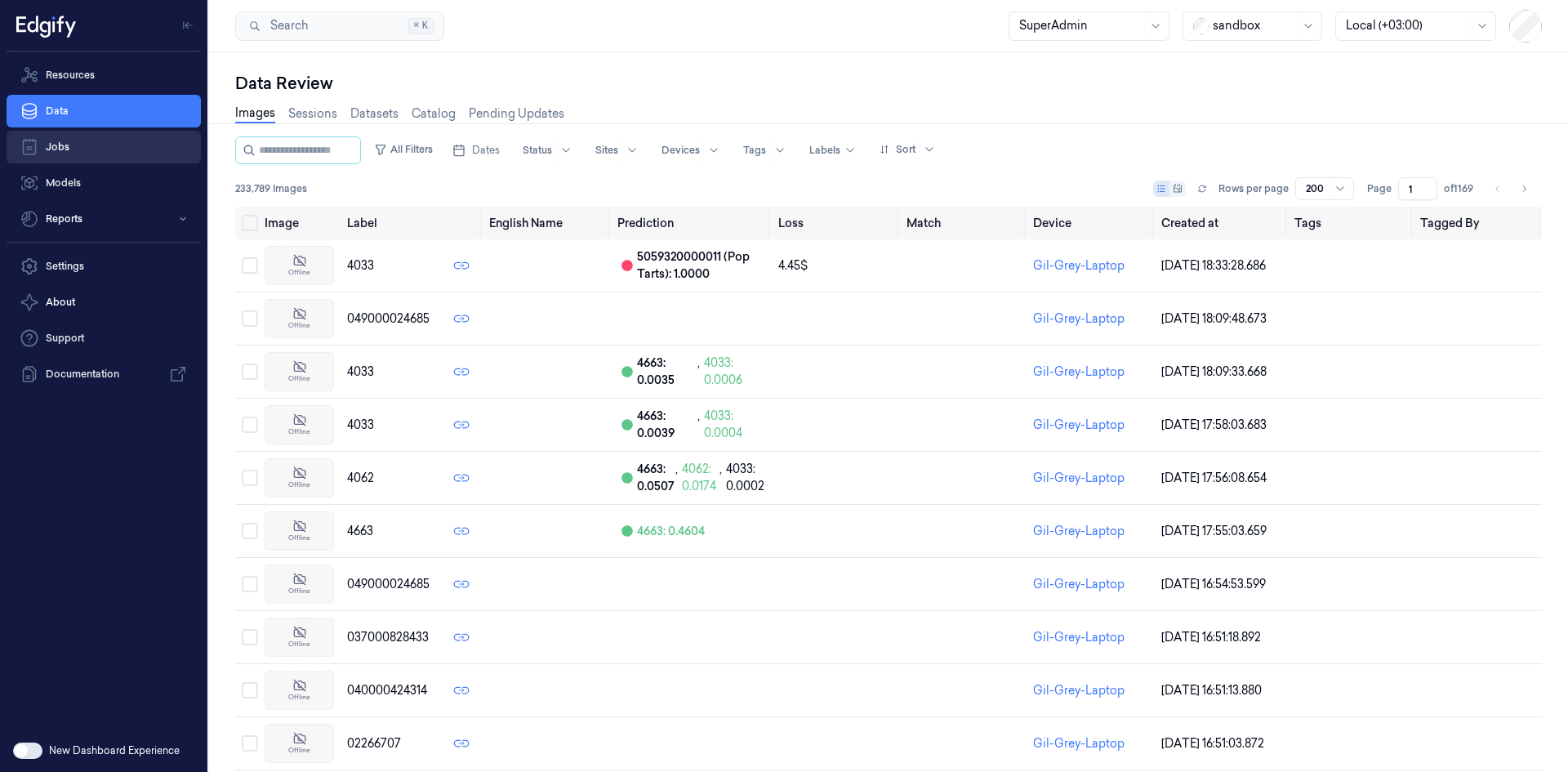
click at [78, 156] on link "Jobs" at bounding box center [103, 147] width 194 height 33
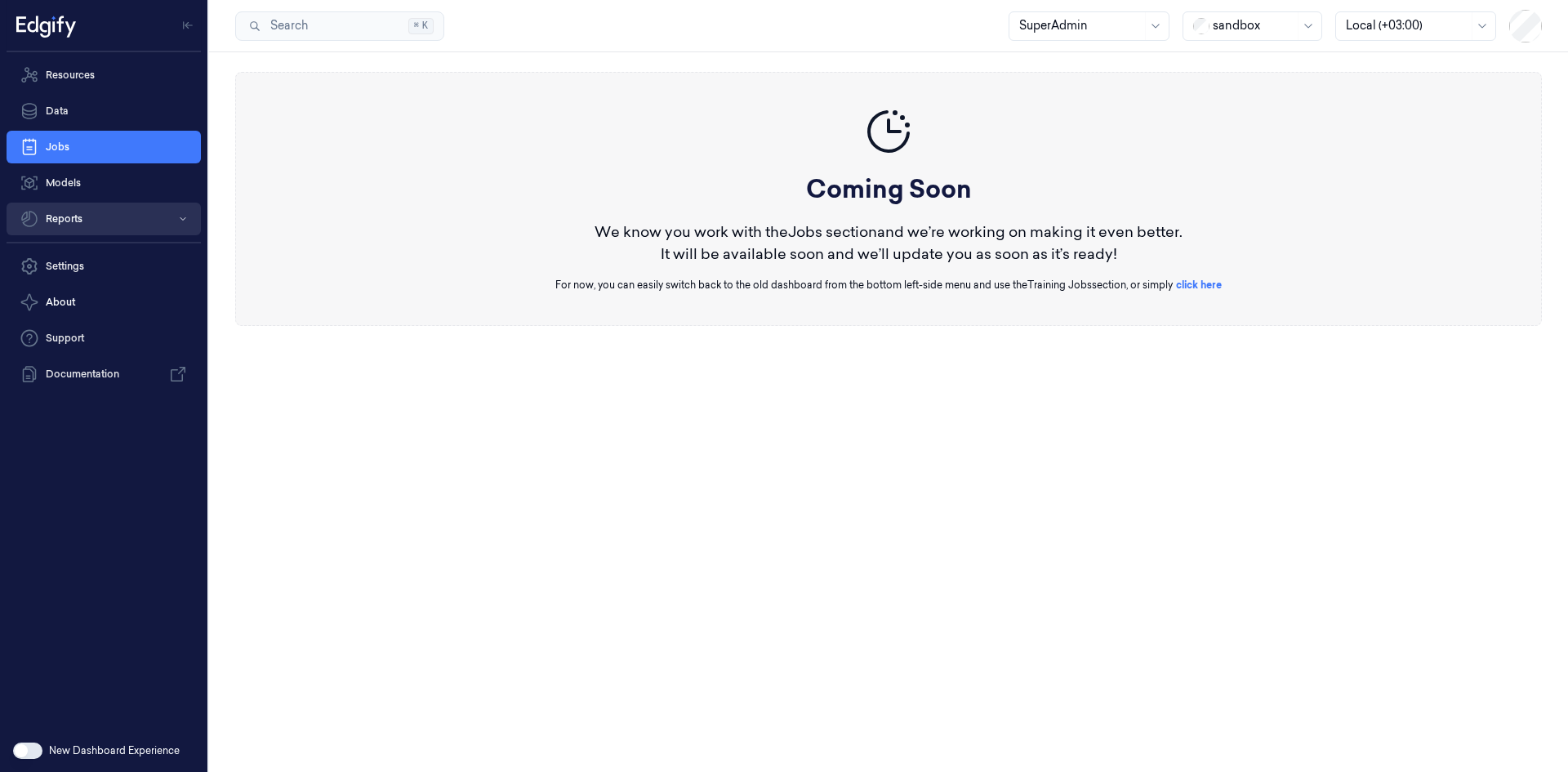
click at [69, 211] on button "Reports" at bounding box center [103, 219] width 194 height 33
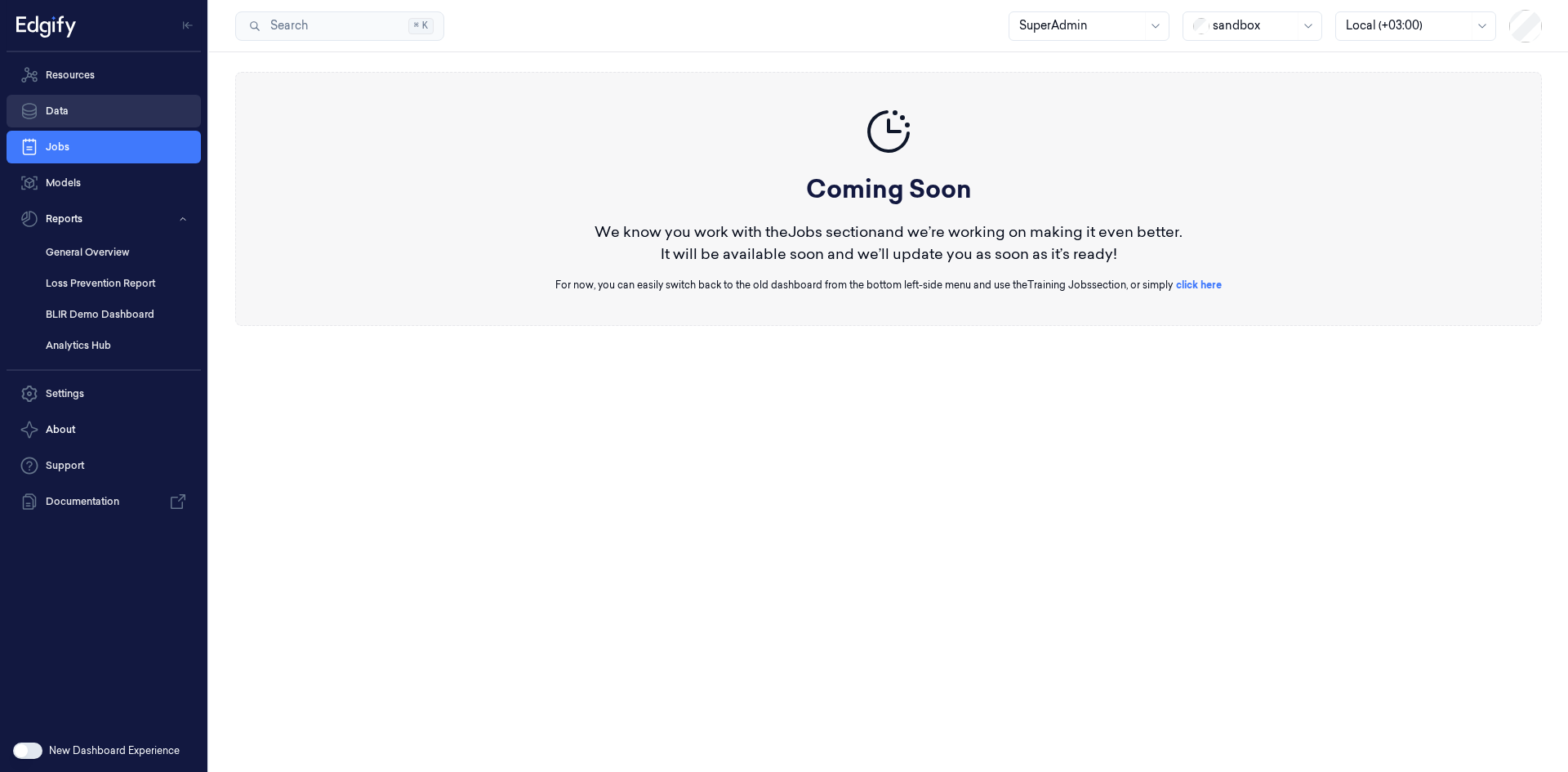
click at [76, 108] on link "Data" at bounding box center [103, 110] width 194 height 33
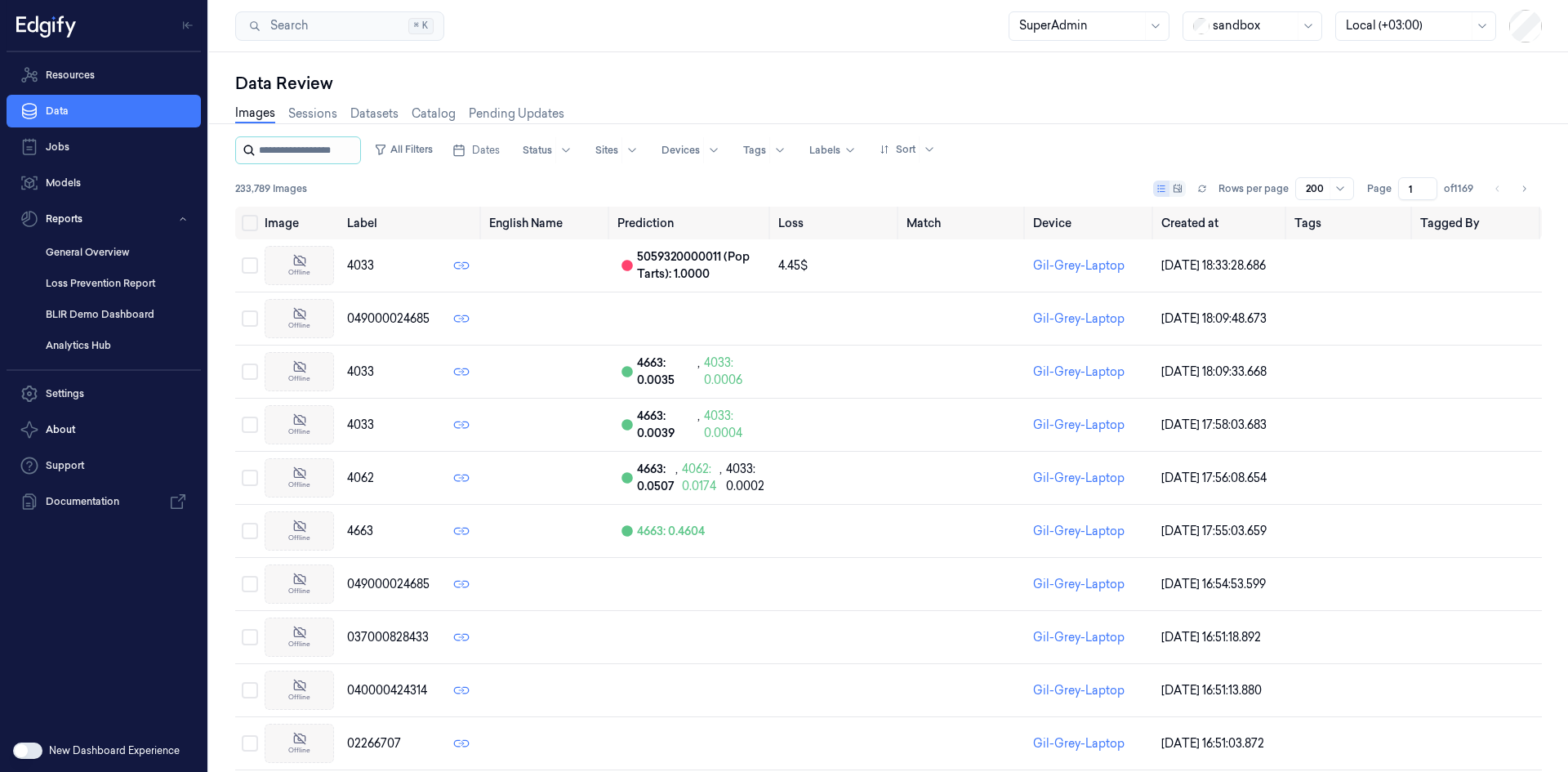
click at [343, 147] on input "string" at bounding box center [307, 150] width 98 height 27
click at [320, 112] on link "Sessions" at bounding box center [313, 113] width 49 height 19
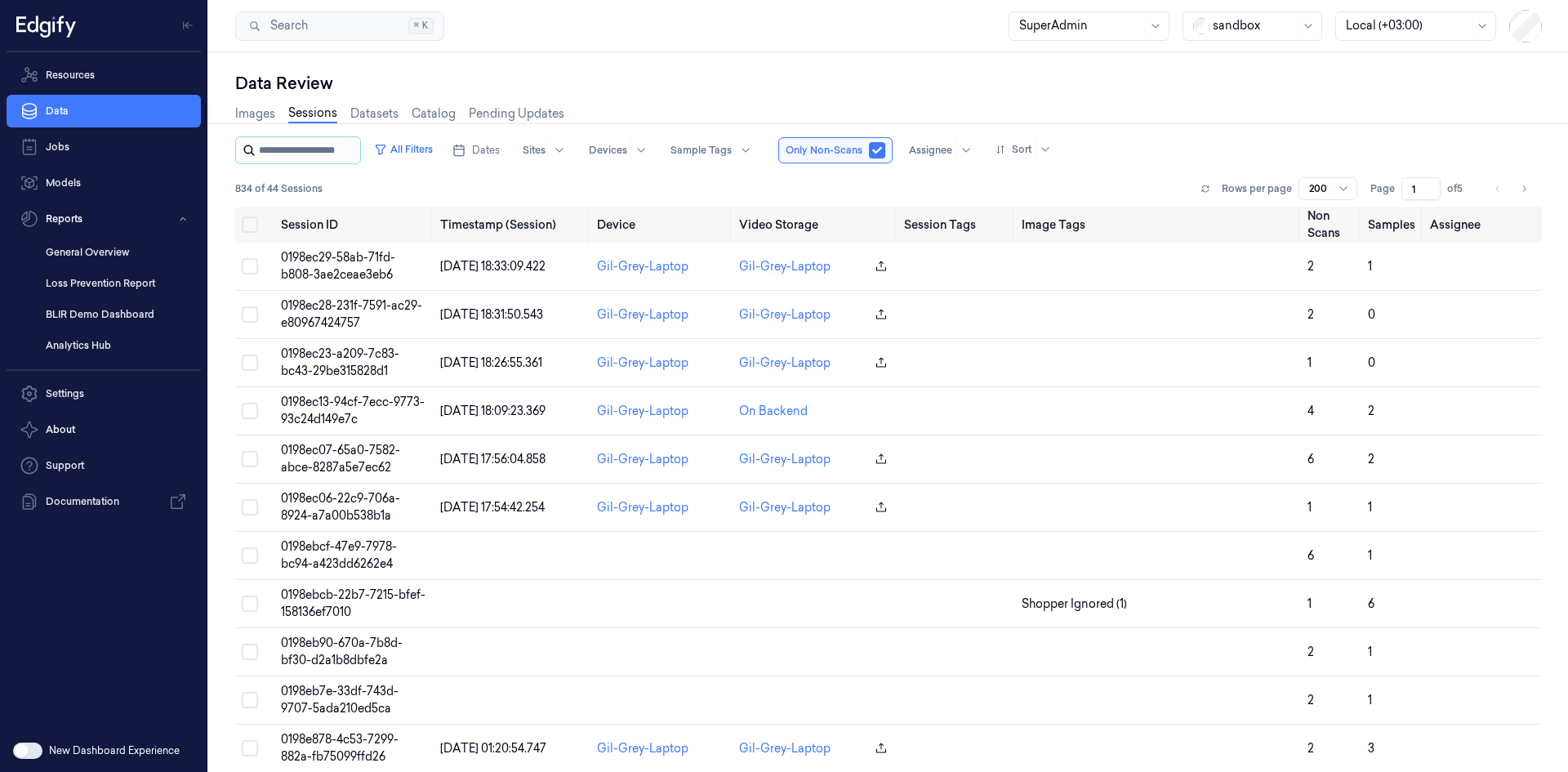
click at [318, 153] on input "string" at bounding box center [307, 150] width 98 height 27
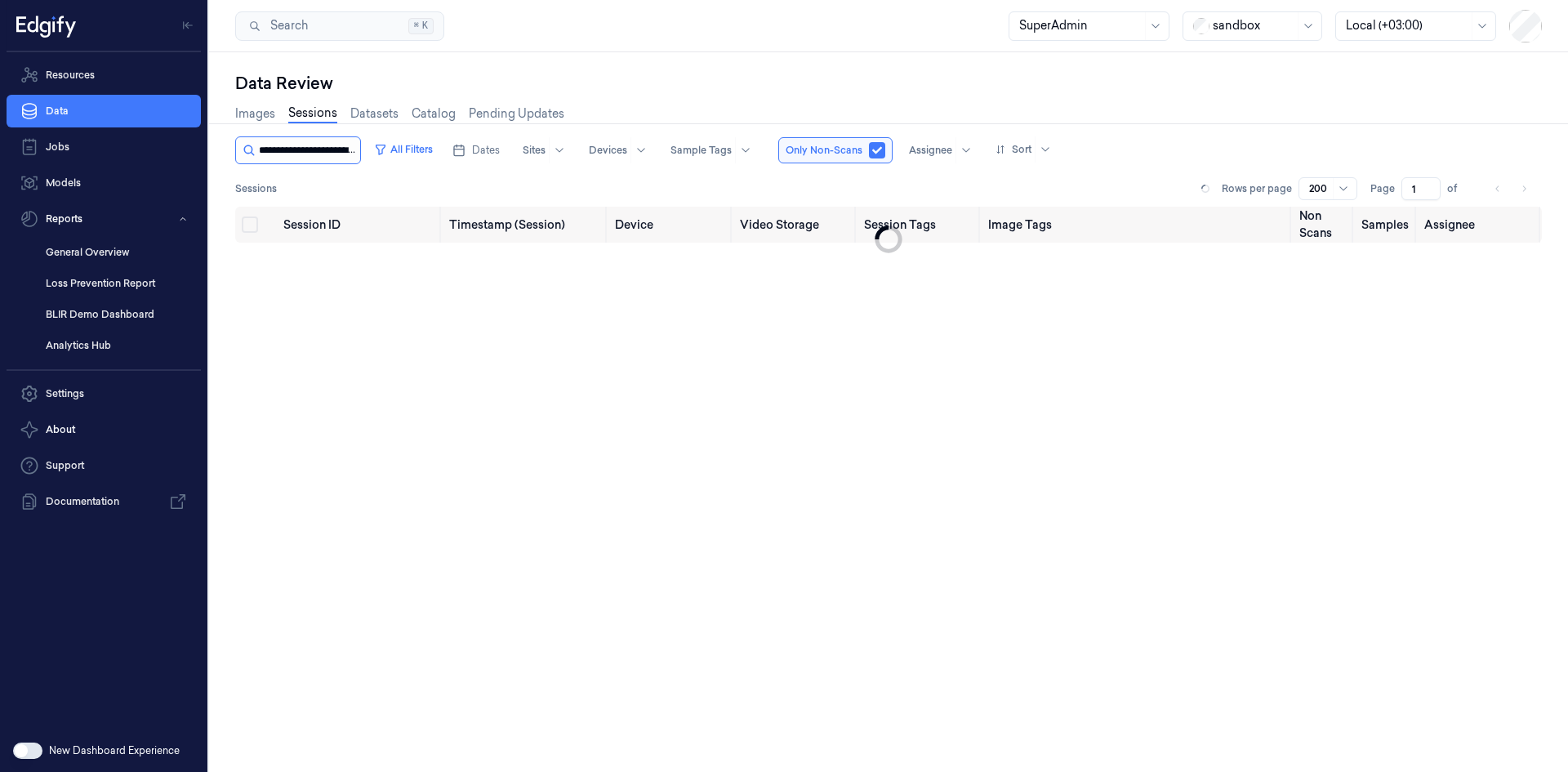
scroll to position [0, 74]
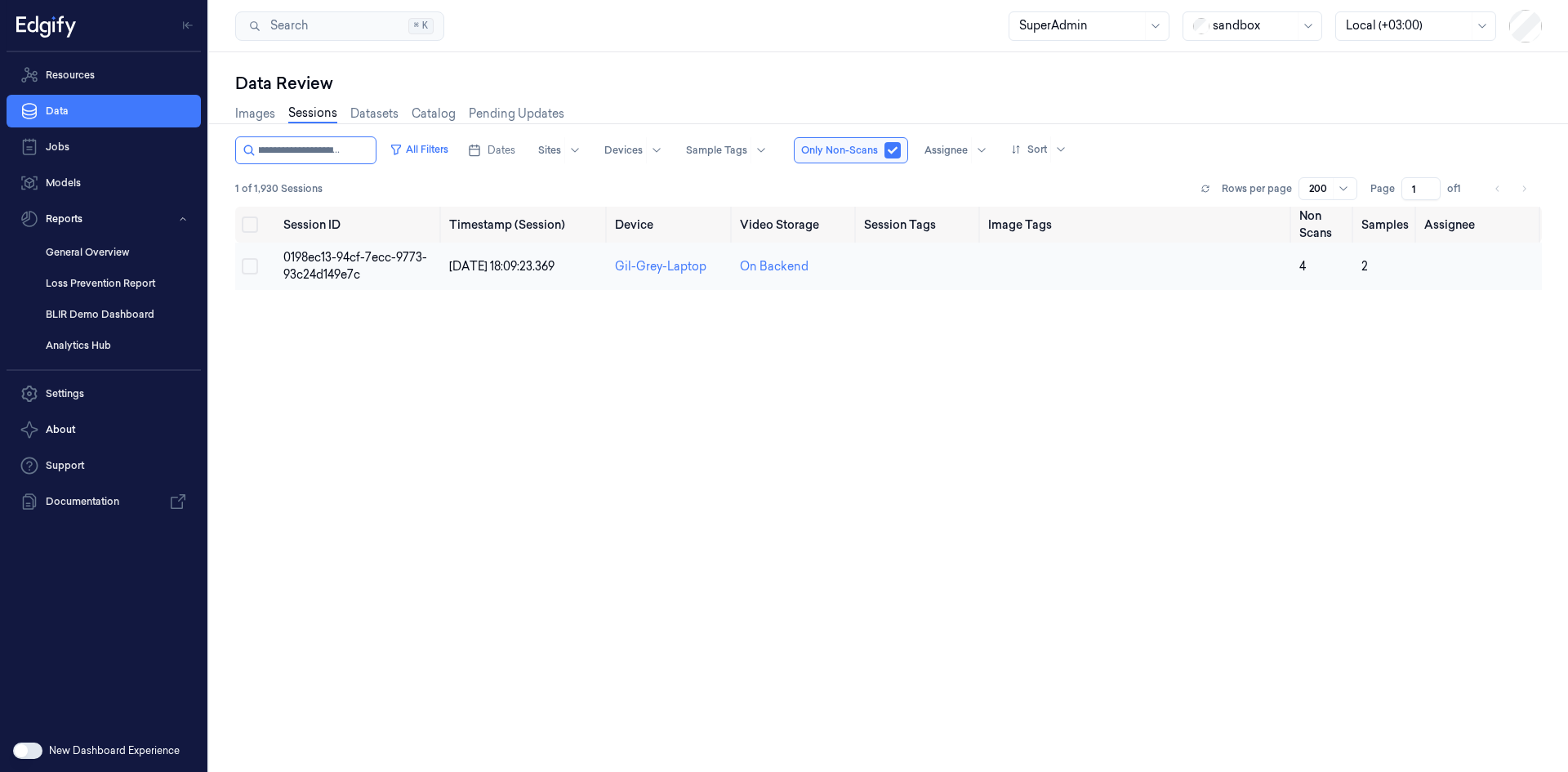
type input "**********"
click at [301, 264] on span "0198ec13-94cf-7ecc-9773-93c24d149e7c" at bounding box center [356, 266] width 144 height 32
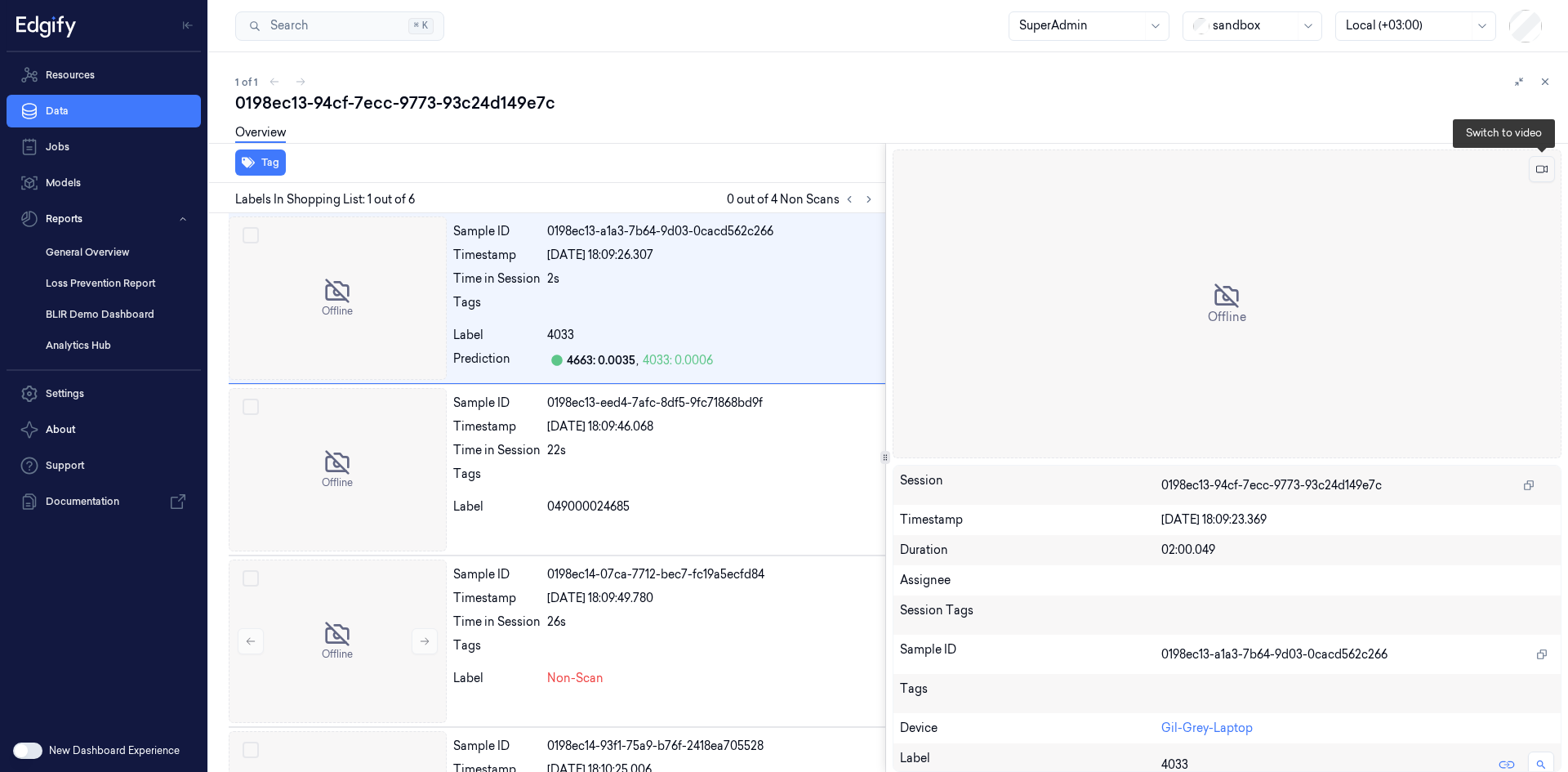
click at [1543, 166] on icon at bounding box center [1542, 169] width 12 height 7
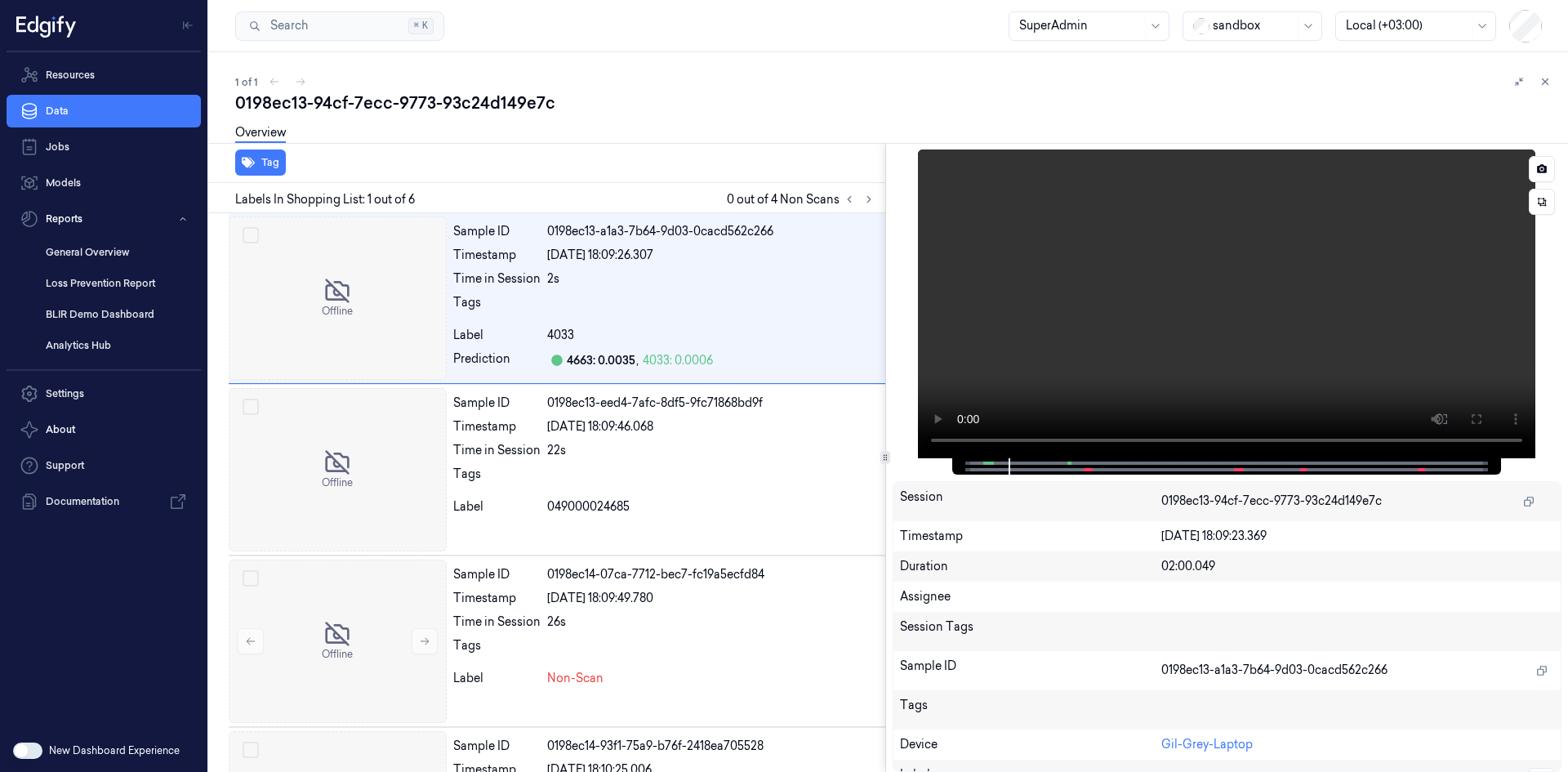
click at [1061, 465] on div at bounding box center [1226, 466] width 514 height 17
drag, startPoint x: 1023, startPoint y: 464, endPoint x: 1059, endPoint y: 465, distance: 36.0
click at [1058, 465] on div at bounding box center [1226, 466] width 514 height 17
click at [1061, 465] on div at bounding box center [1226, 466] width 514 height 17
click at [1068, 463] on span at bounding box center [1068, 463] width 2 height 8
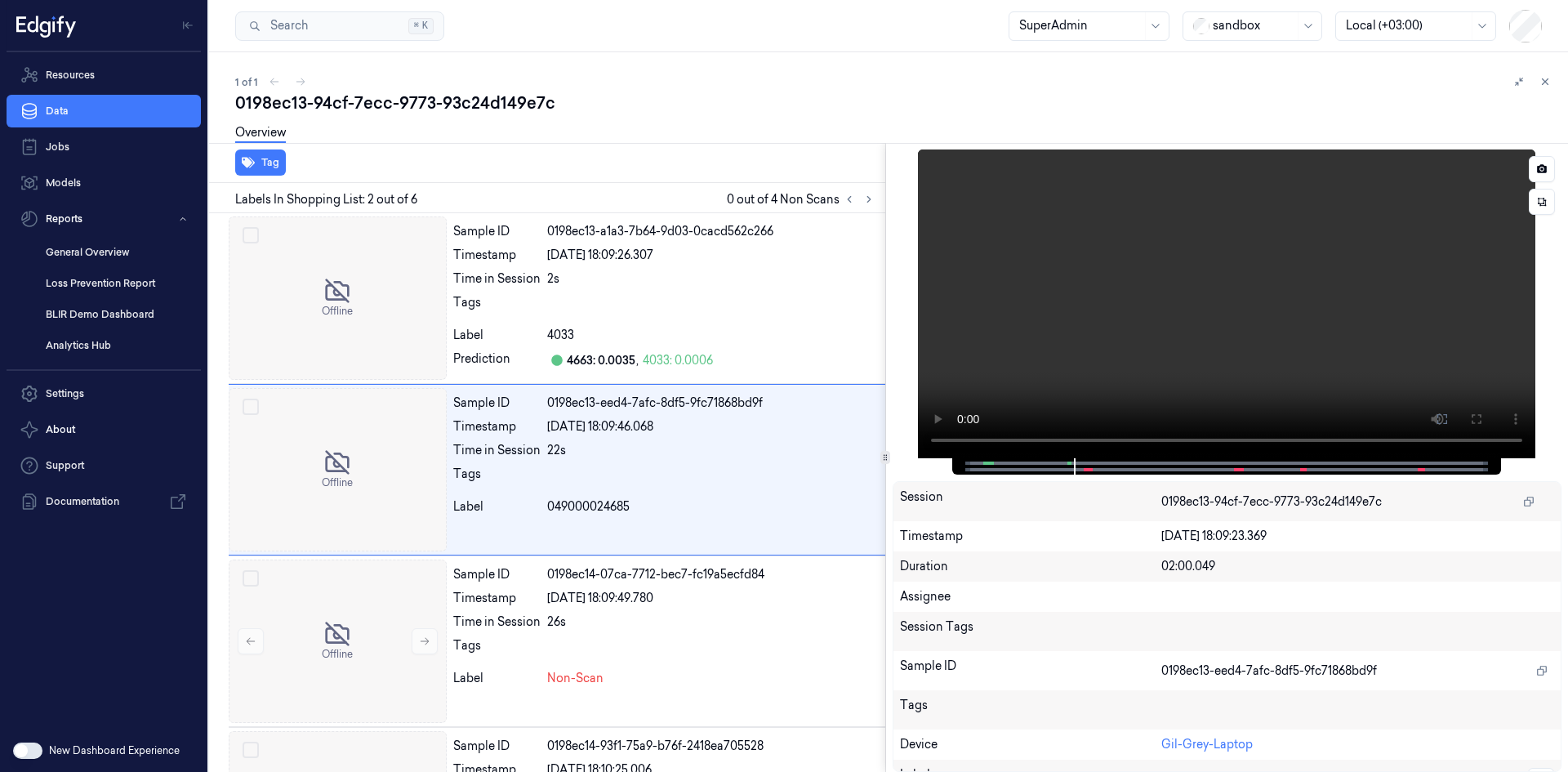
click at [988, 462] on span at bounding box center [987, 463] width 6 height 8
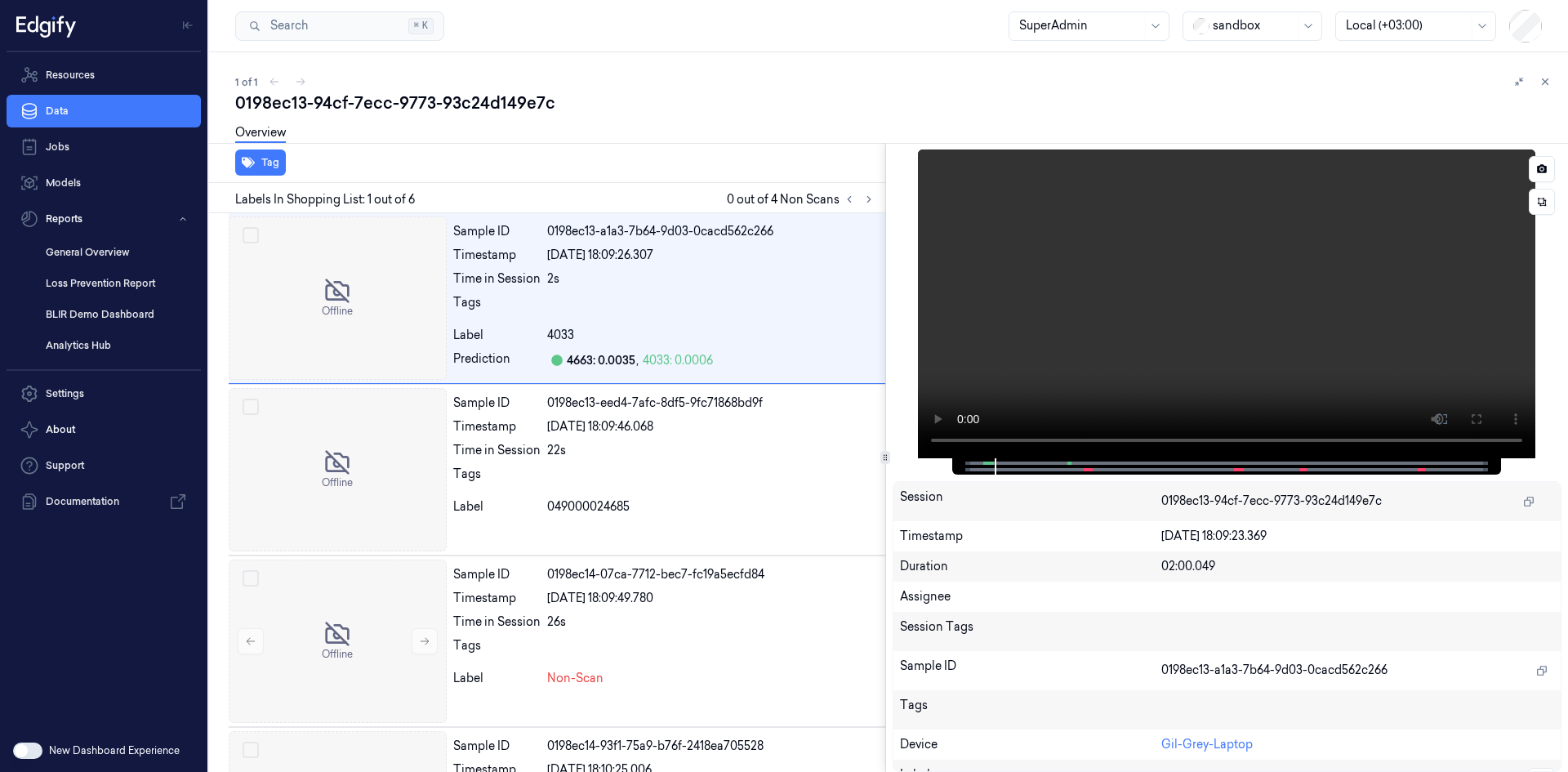
click at [1071, 462] on span at bounding box center [1071, 463] width 2 height 8
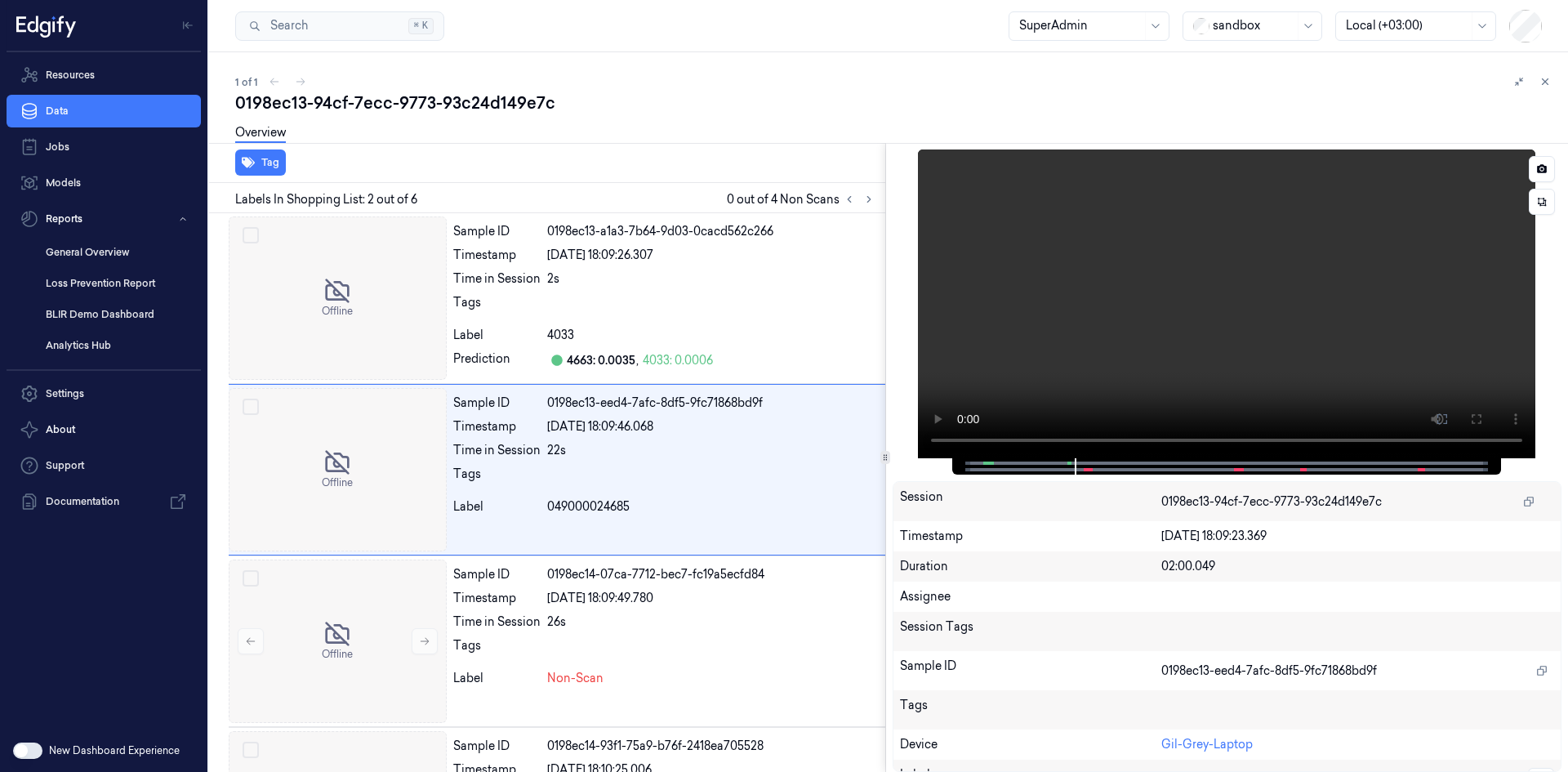
click at [1086, 469] on span at bounding box center [1087, 469] width 2 height 8
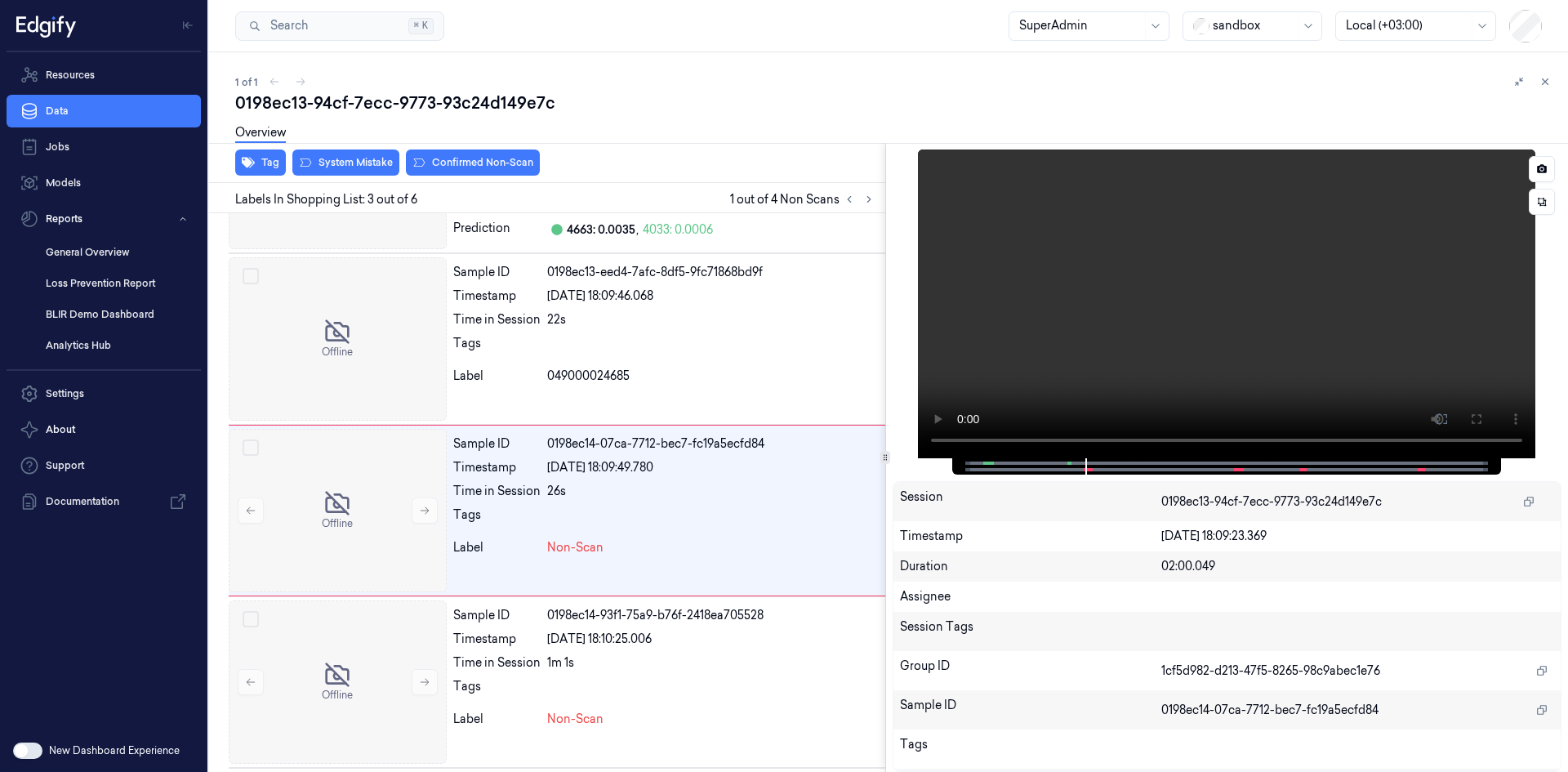
scroll to position [149, 0]
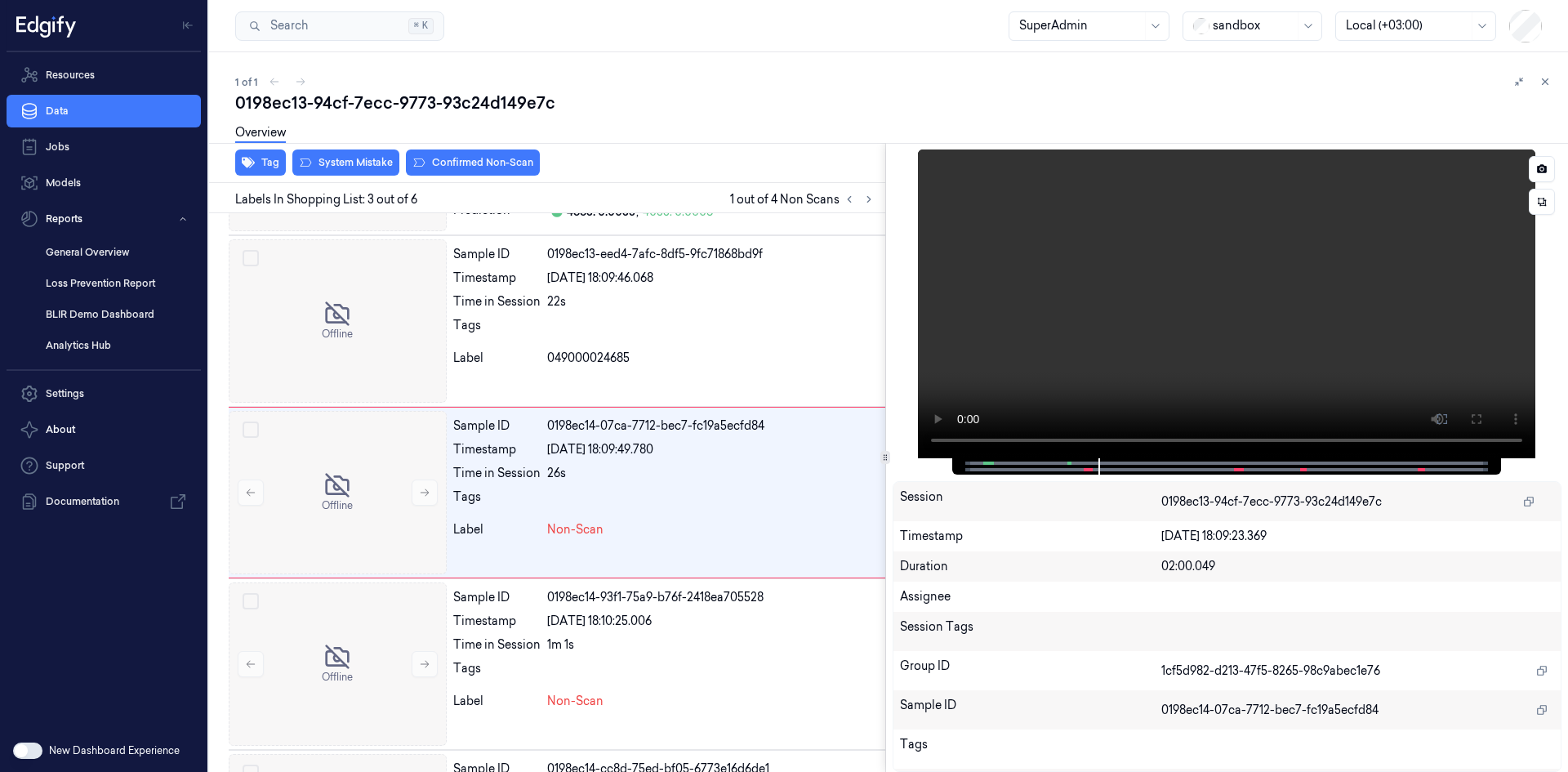
click at [1236, 467] on span at bounding box center [1237, 469] width 2 height 8
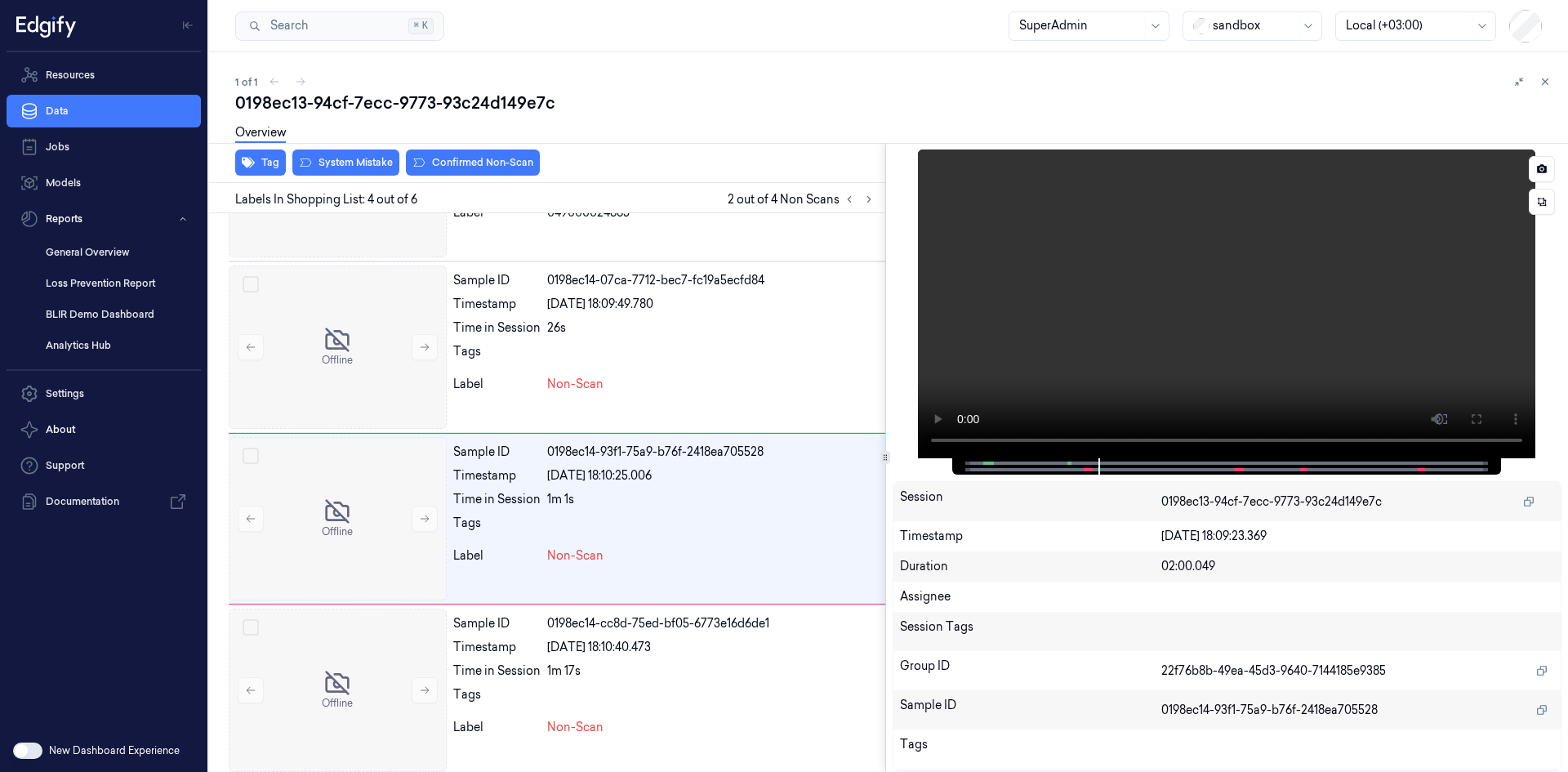
scroll to position [320, 0]
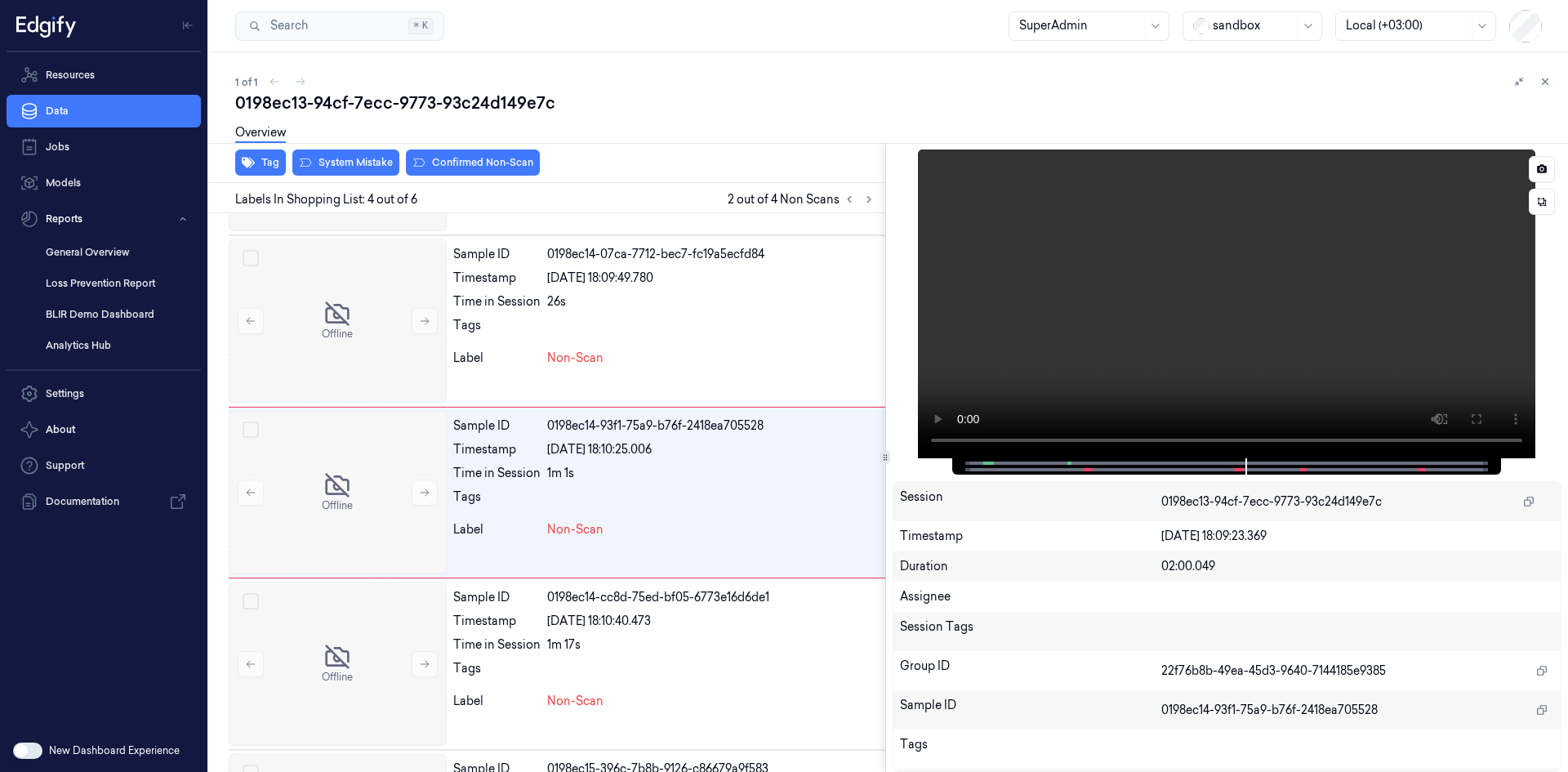
click at [1049, 356] on video at bounding box center [1227, 304] width 618 height 309
click at [1550, 83] on icon at bounding box center [1545, 82] width 12 height 12
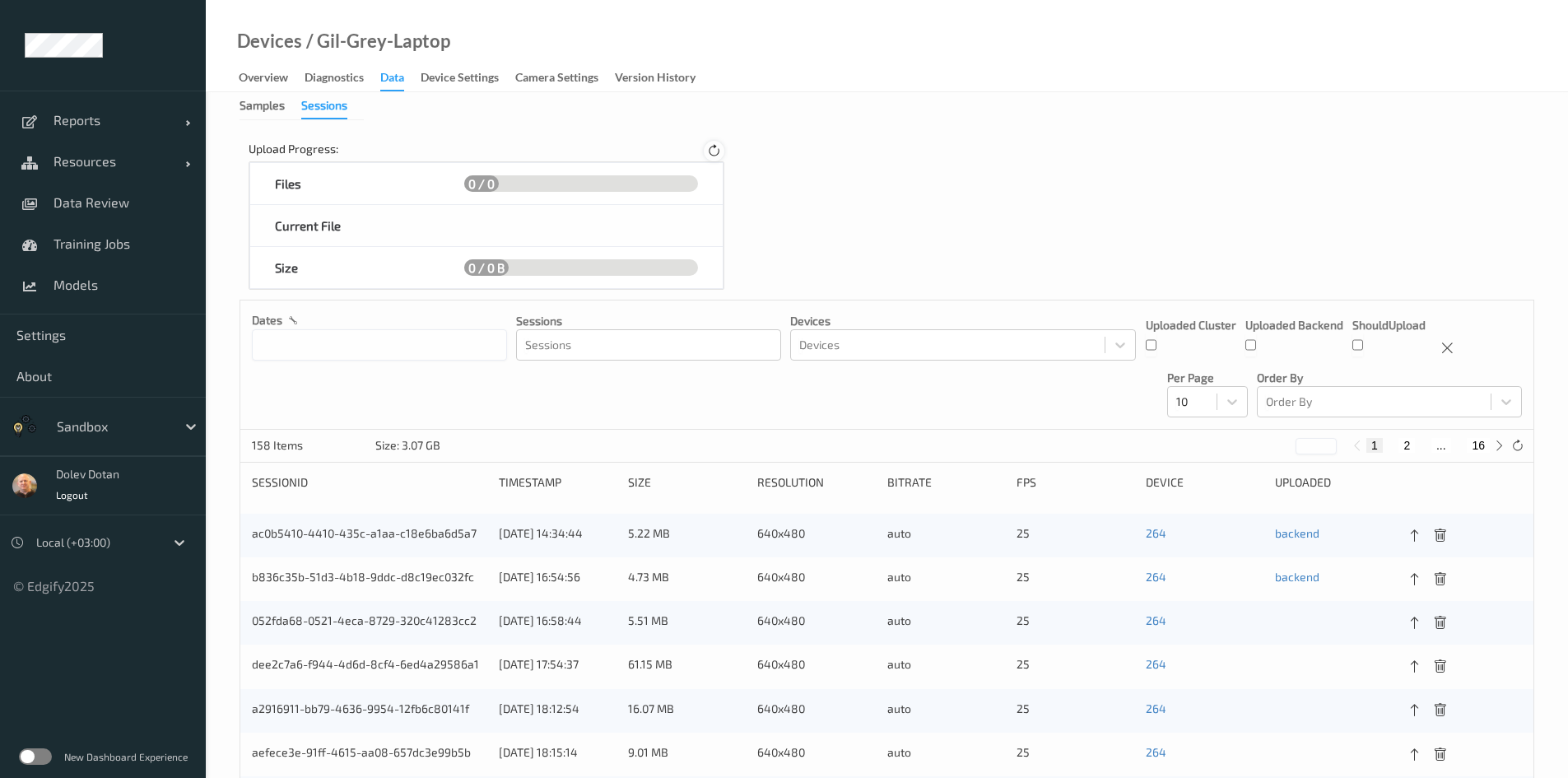
click at [710, 152] on icon at bounding box center [714, 151] width 14 height 15
click at [555, 353] on div at bounding box center [648, 345] width 247 height 20
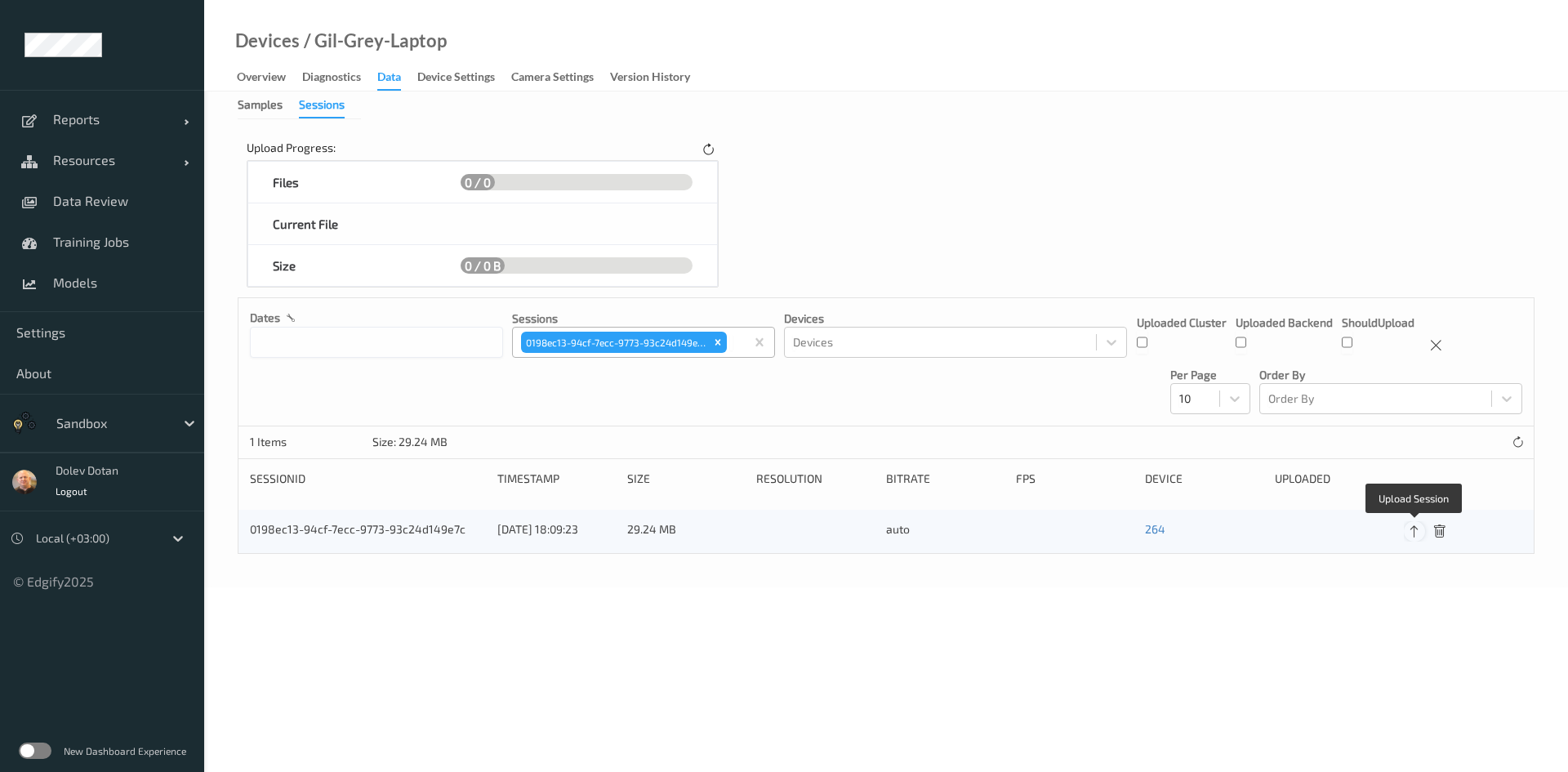
click at [1416, 532] on icon at bounding box center [1414, 531] width 14 height 15
click at [708, 149] on icon at bounding box center [709, 150] width 14 height 15
click at [1517, 443] on icon at bounding box center [1518, 443] width 12 height 12
click at [355, 526] on div "0198ec13-94cf-7ecc-9773-93c24d149e7c" at bounding box center [369, 531] width 237 height 21
click at [369, 620] on body "Reports Default Report Customized Report Resources Devices Clusters Sites Data …" at bounding box center [784, 386] width 1568 height 772
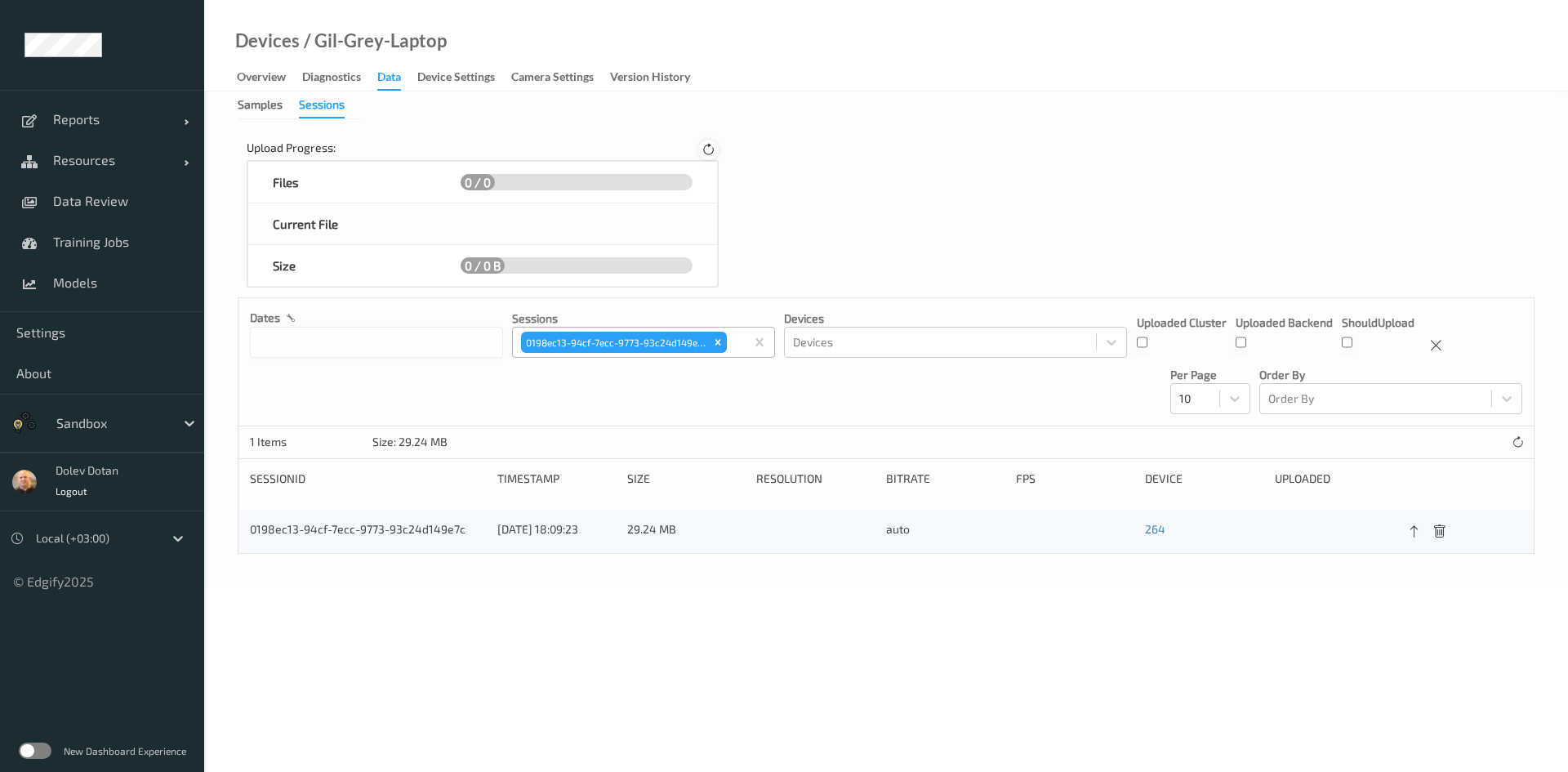
click at [707, 146] on icon at bounding box center [709, 150] width 14 height 15
click at [596, 115] on div "Samples Sessions Upload Progress: Files 0 / 0 Current File Size 0 / 0 B dates S…" at bounding box center [886, 339] width 1364 height 496
